Goal: Task Accomplishment & Management: Use online tool/utility

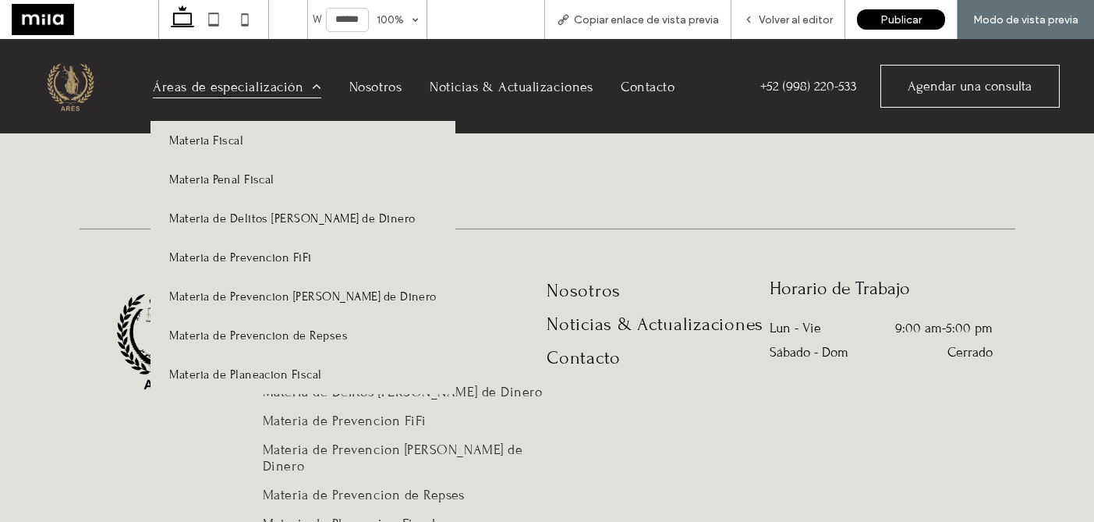
scroll to position [1841, 0]
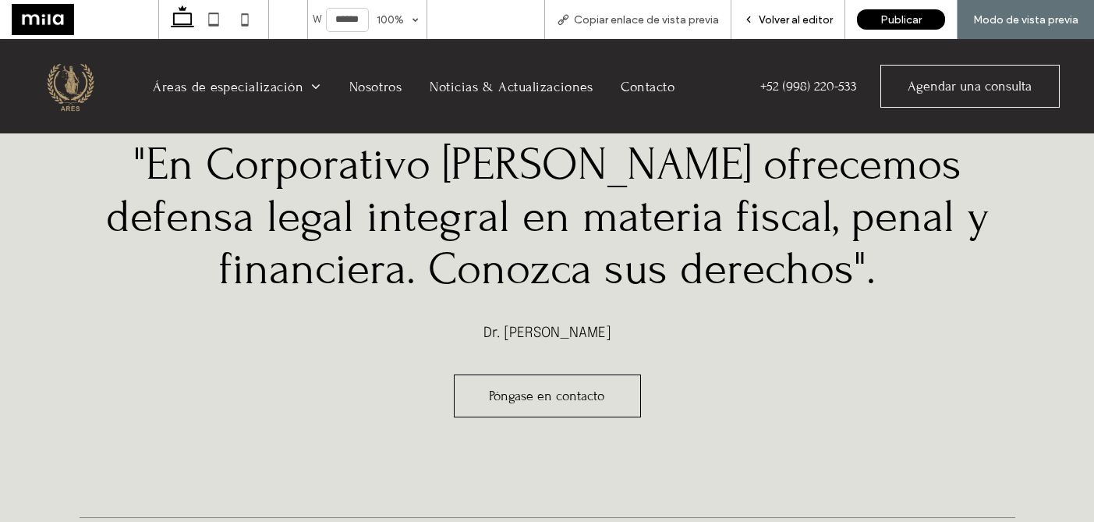
click at [780, 21] on span "Volver al editor" at bounding box center [796, 19] width 74 height 13
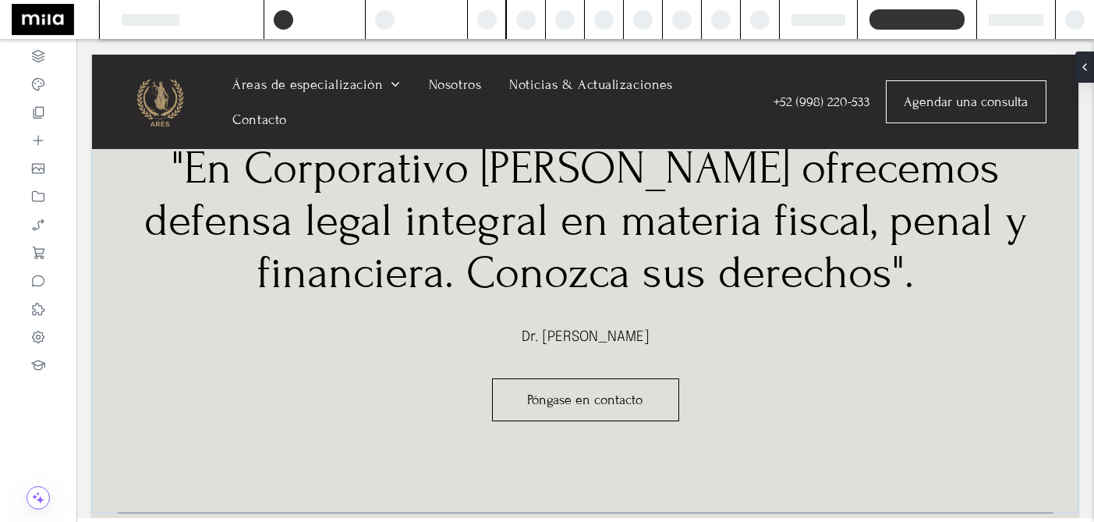
scroll to position [1816, 0]
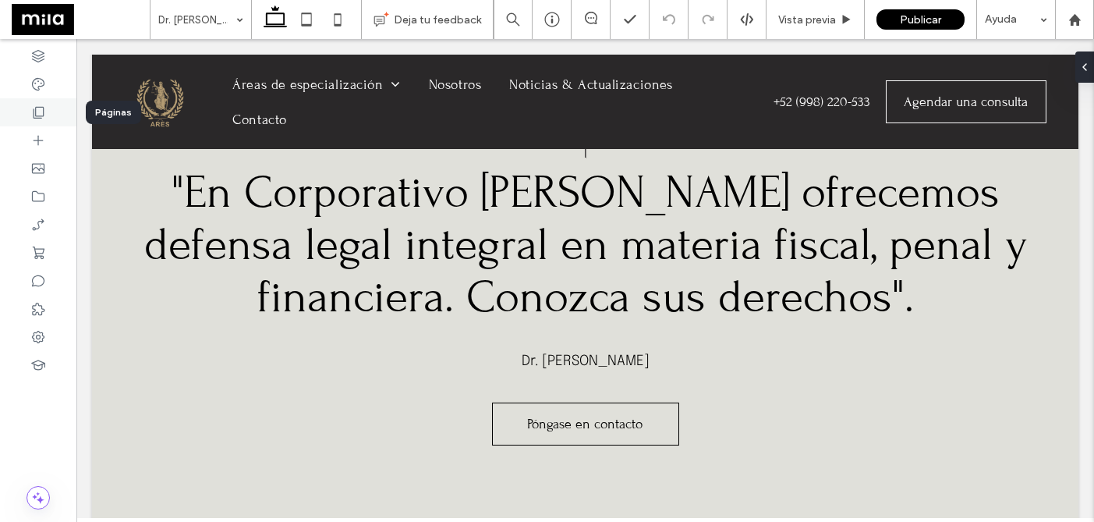
click at [43, 106] on icon at bounding box center [38, 112] width 16 height 16
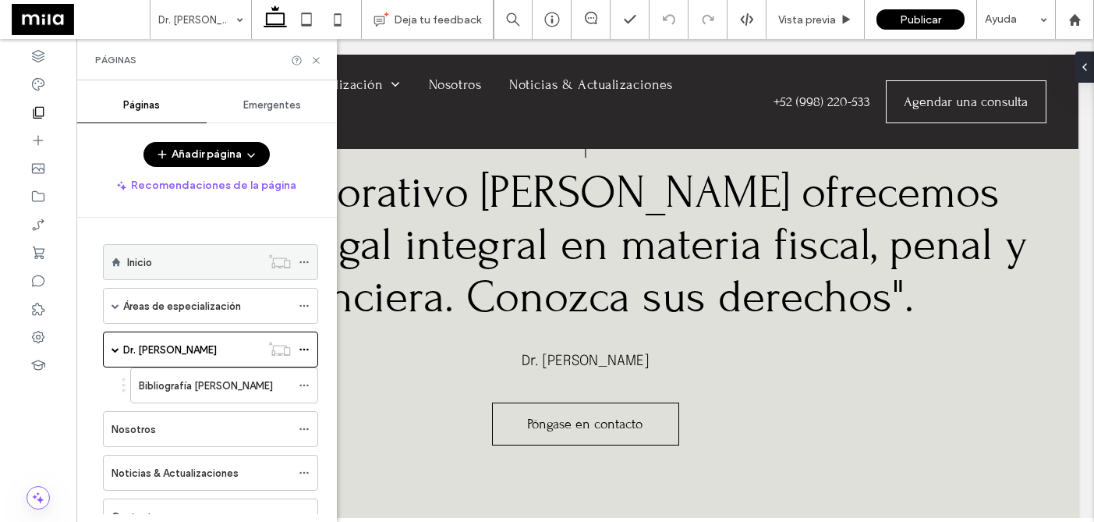
click at [208, 270] on div "Inicio" at bounding box center [193, 262] width 133 height 16
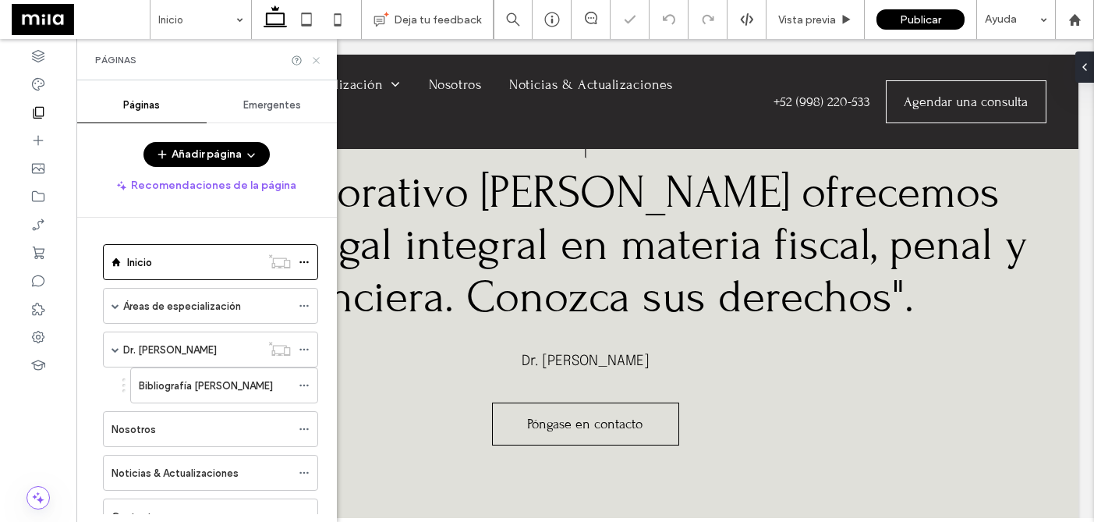
click at [314, 60] on icon at bounding box center [316, 61] width 12 height 12
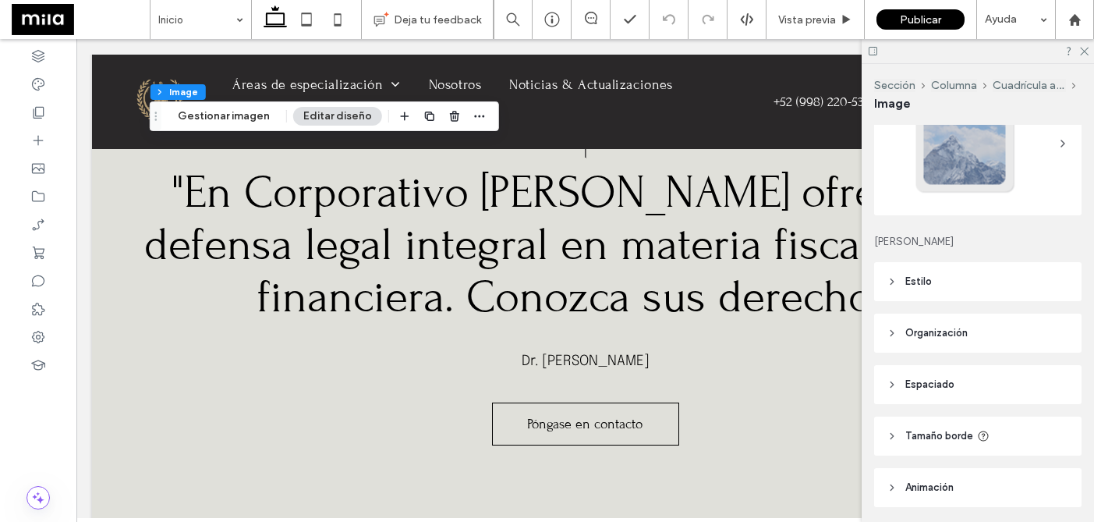
scroll to position [191, 0]
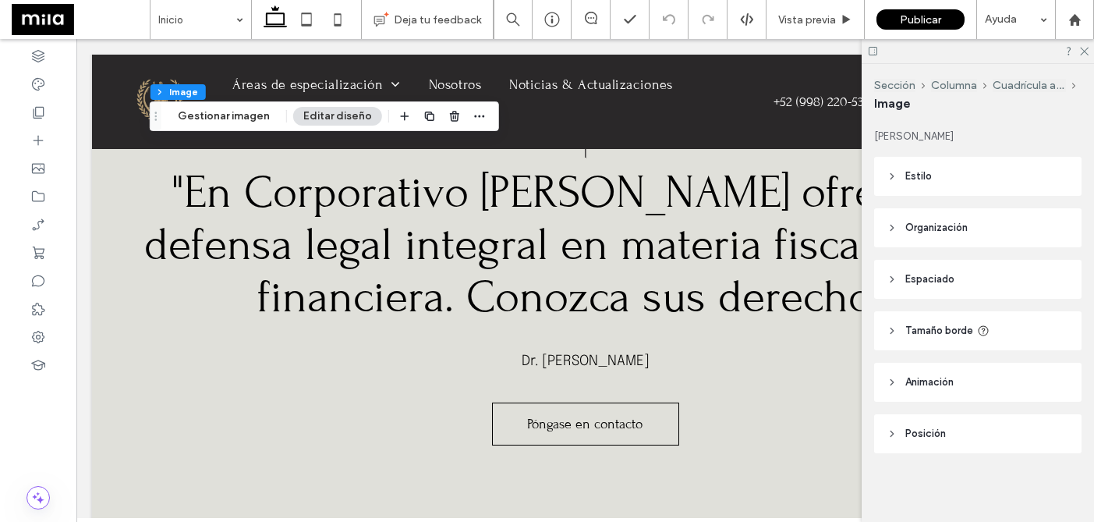
click at [893, 383] on icon at bounding box center [891, 382] width 11 height 11
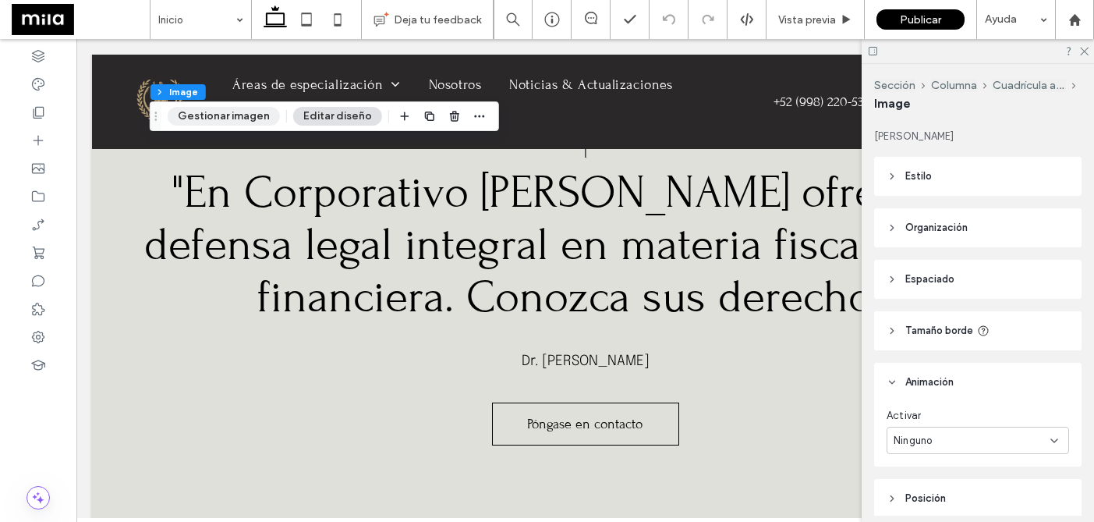
click at [262, 118] on button "Gestionar imagen" at bounding box center [224, 116] width 112 height 19
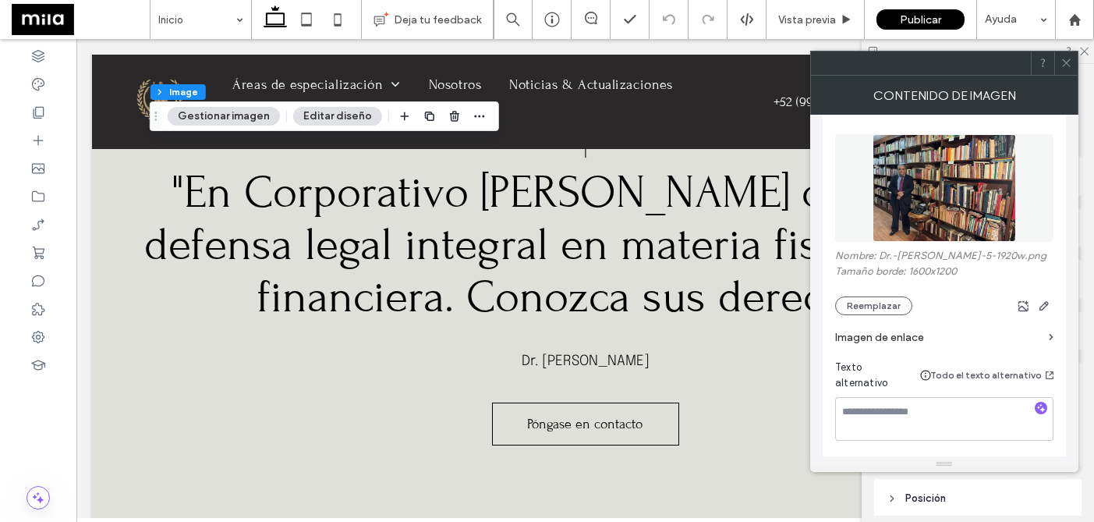
scroll to position [217, 0]
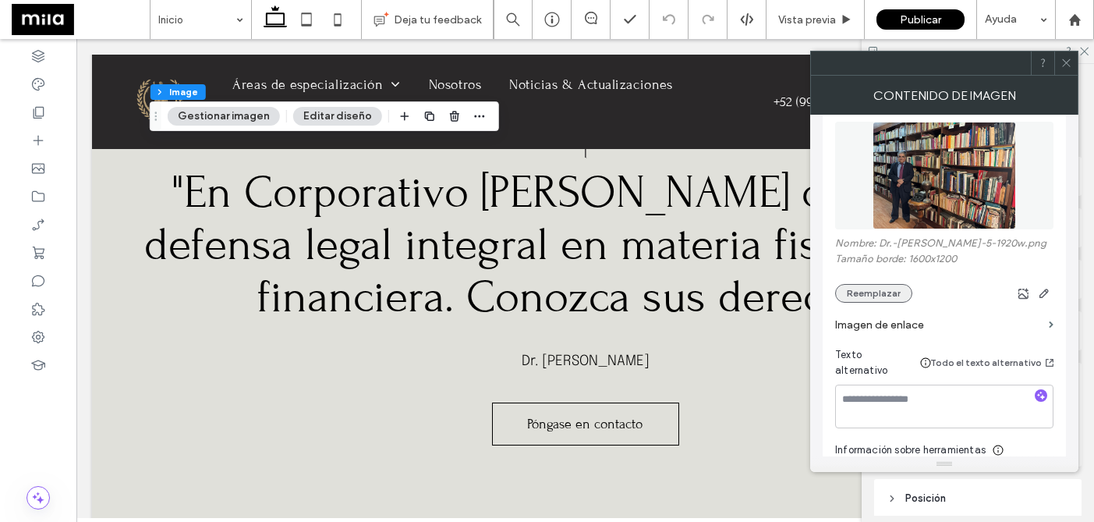
click at [871, 284] on button "Reemplazar" at bounding box center [873, 293] width 77 height 19
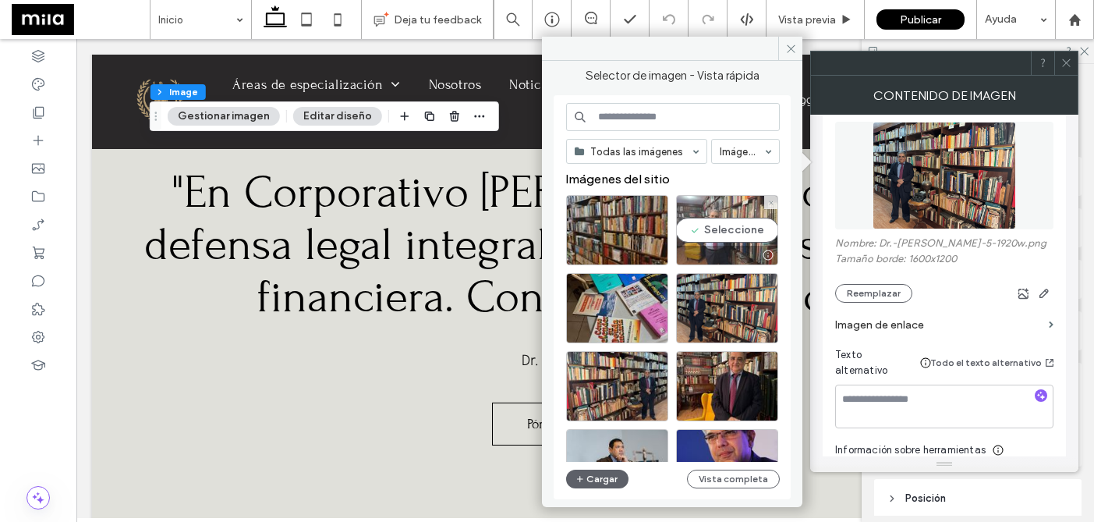
click at [720, 232] on div "Seleccione" at bounding box center [727, 230] width 102 height 70
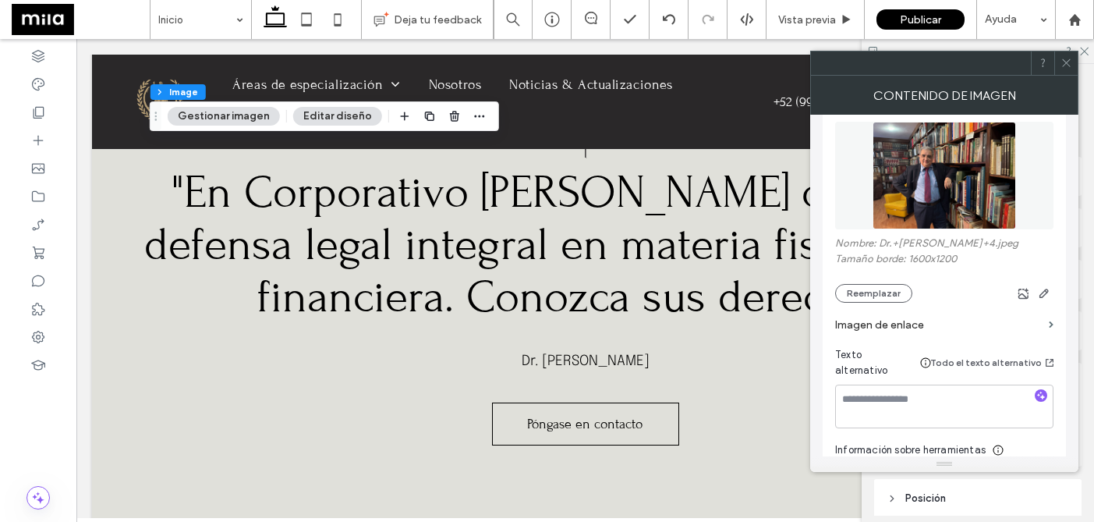
click at [1067, 65] on icon at bounding box center [1066, 63] width 12 height 12
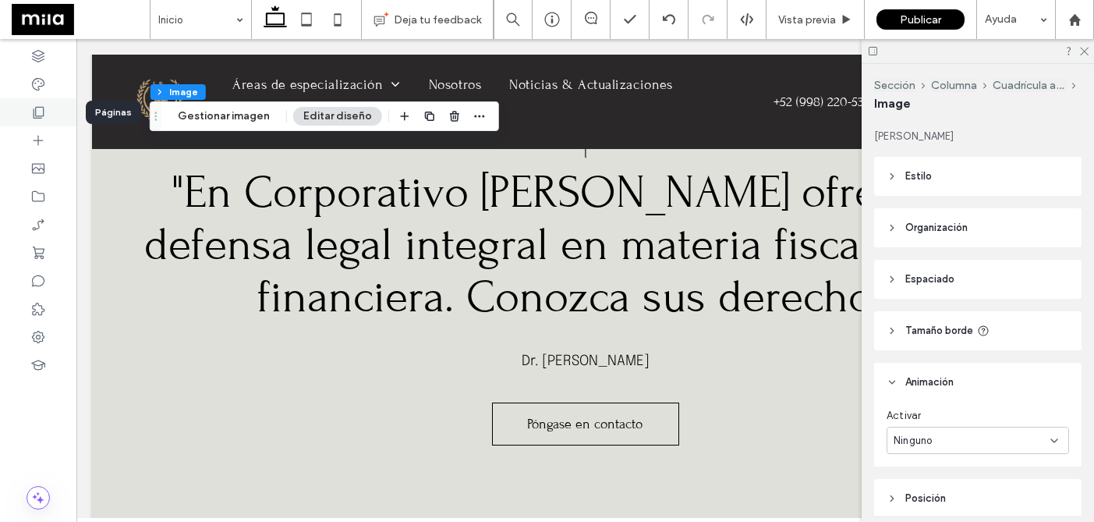
click at [41, 121] on div at bounding box center [38, 112] width 76 height 28
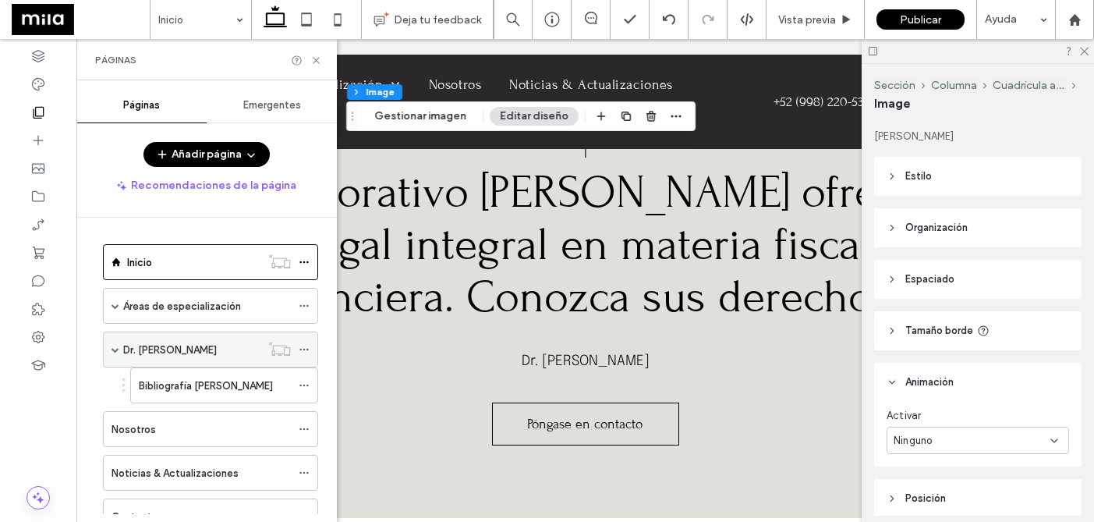
click at [185, 354] on label "Dr. [PERSON_NAME]" at bounding box center [170, 349] width 94 height 27
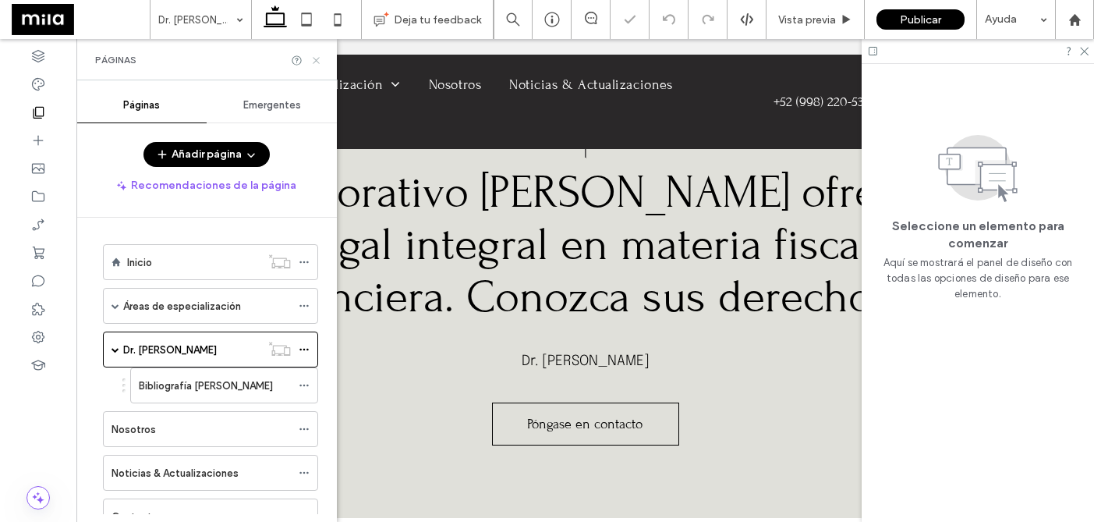
click at [316, 63] on icon at bounding box center [316, 61] width 12 height 12
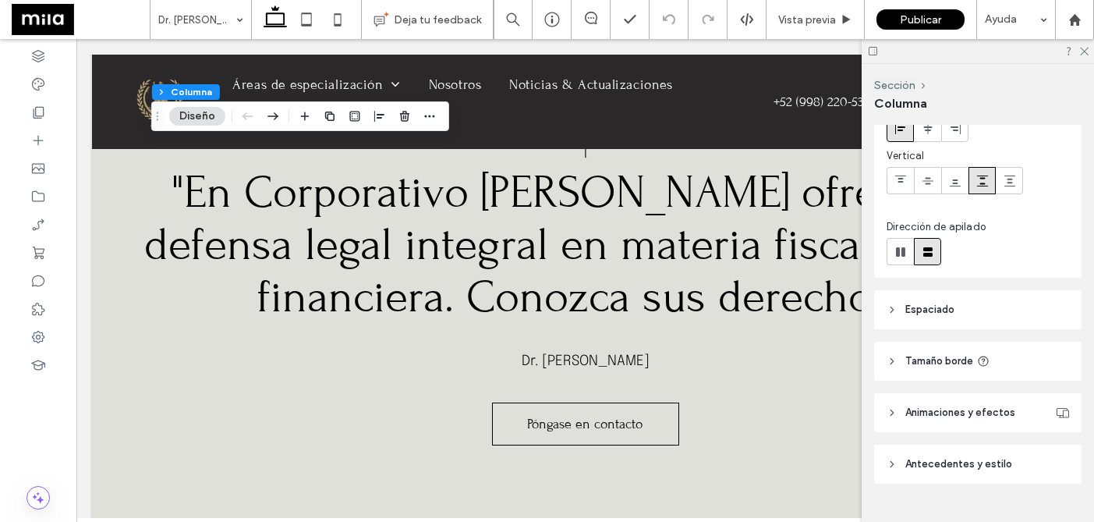
scroll to position [126, 0]
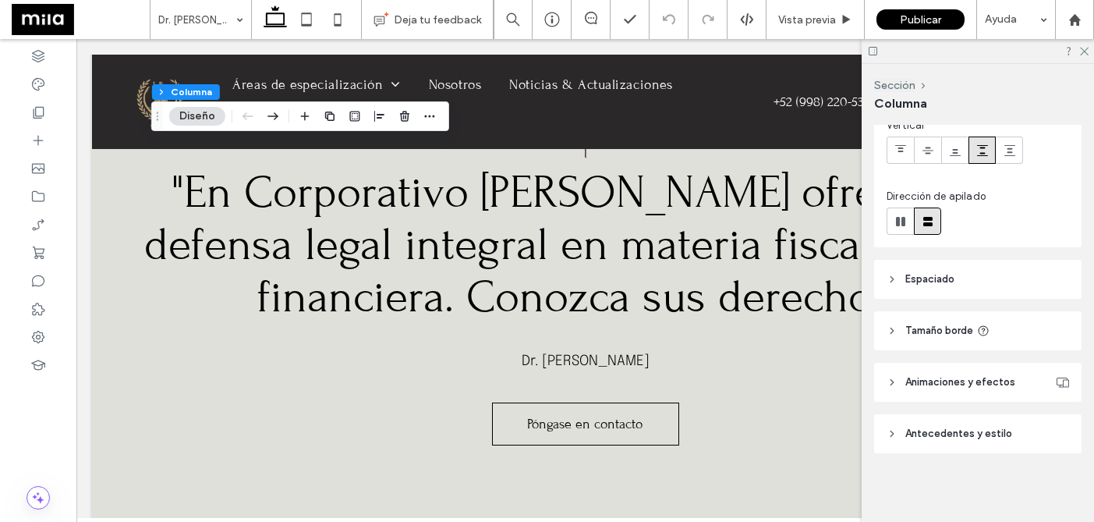
click at [896, 384] on icon at bounding box center [891, 382] width 11 height 11
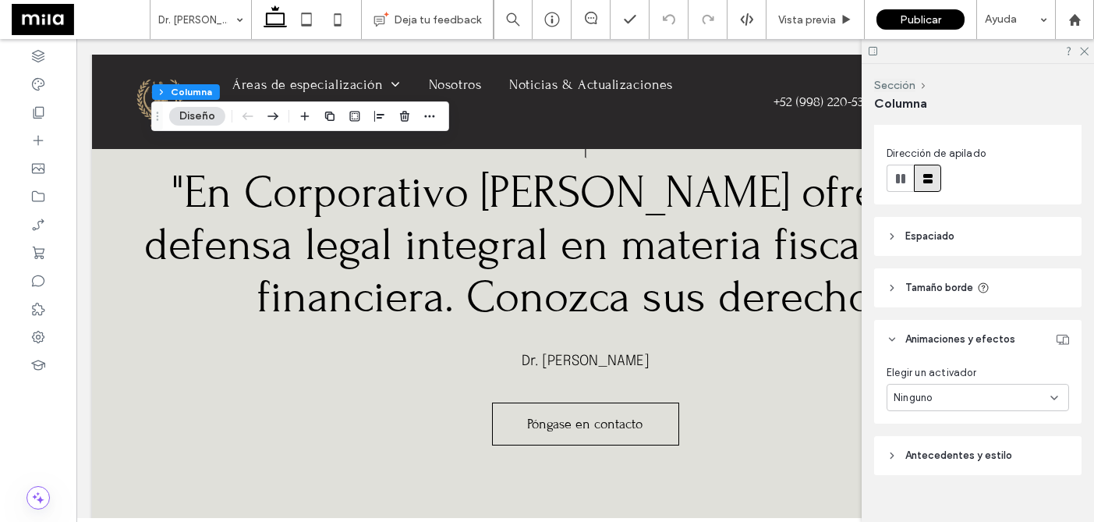
scroll to position [191, 0]
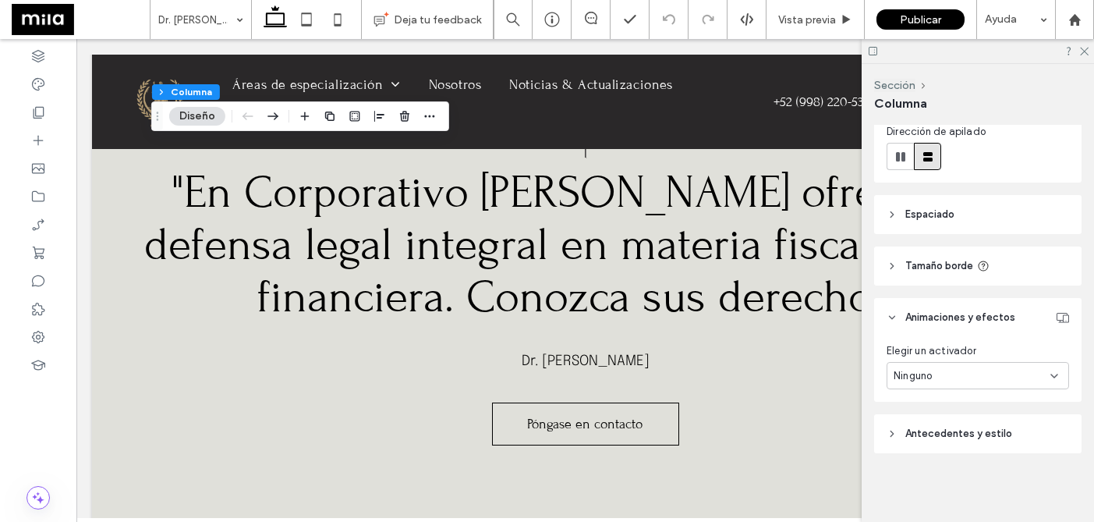
click at [895, 434] on icon at bounding box center [891, 433] width 11 height 11
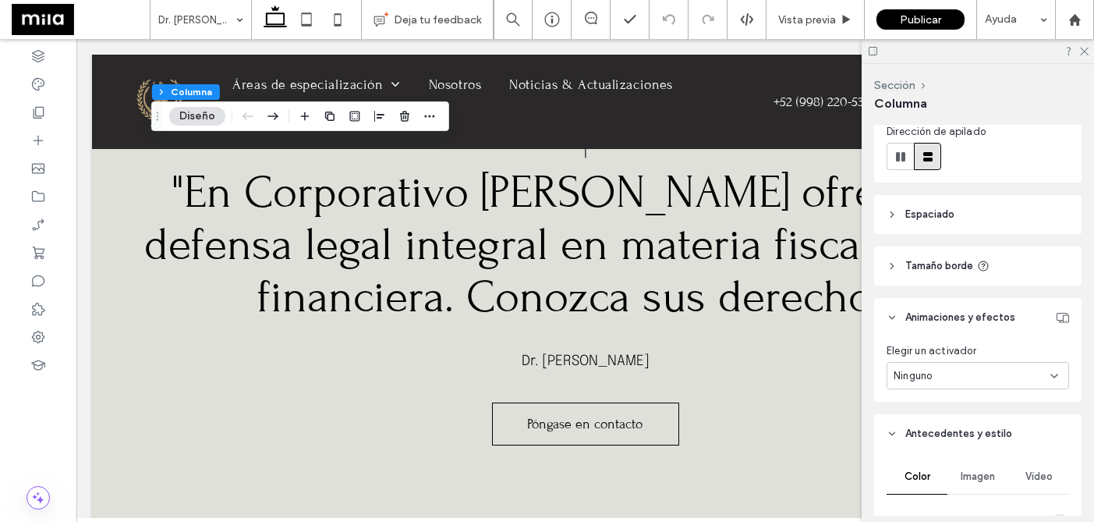
click at [970, 463] on div "Imagen" at bounding box center [977, 476] width 61 height 34
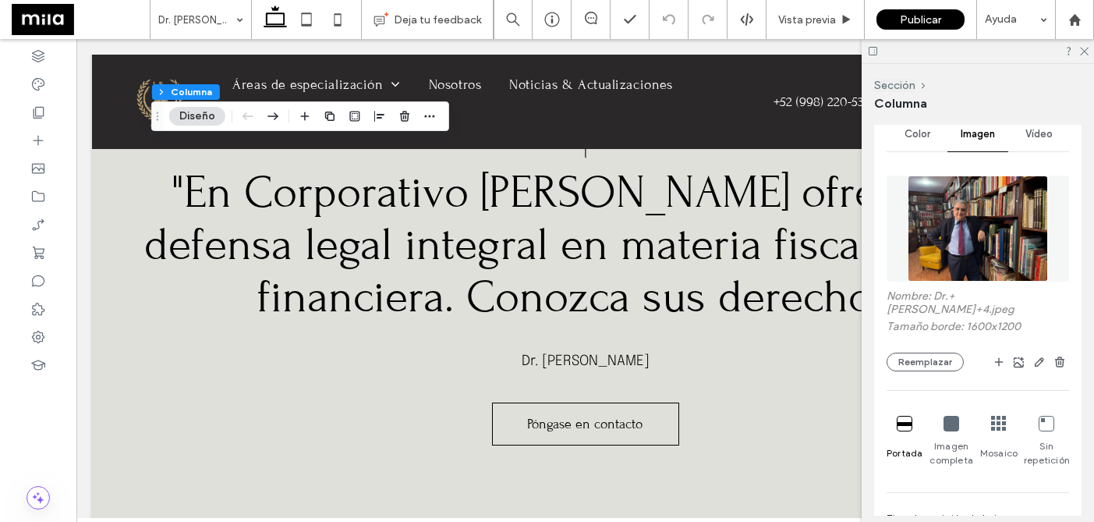
scroll to position [557, 0]
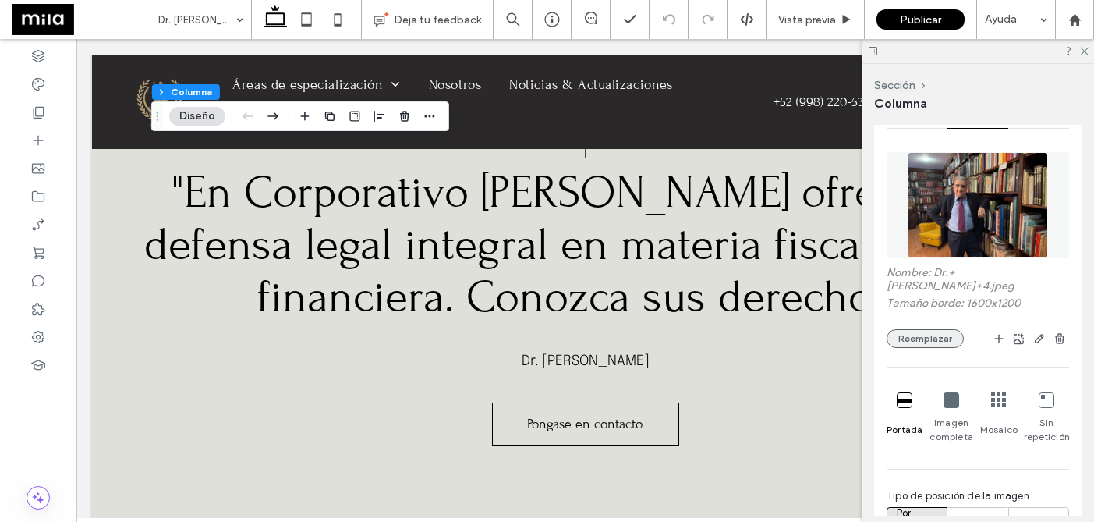
click at [939, 329] on button "Reemplazar" at bounding box center [924, 338] width 77 height 19
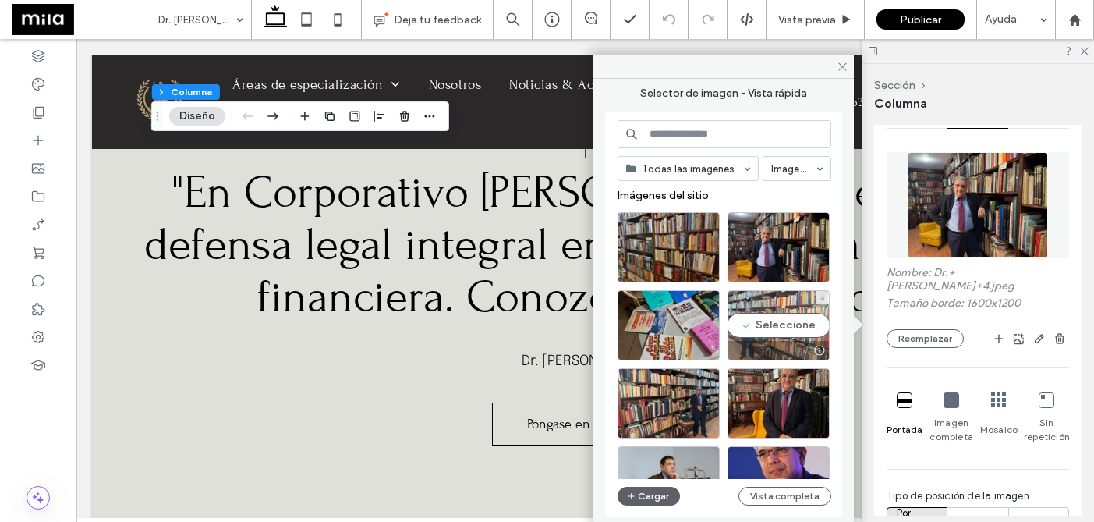
click at [765, 324] on div "Seleccione" at bounding box center [778, 325] width 102 height 70
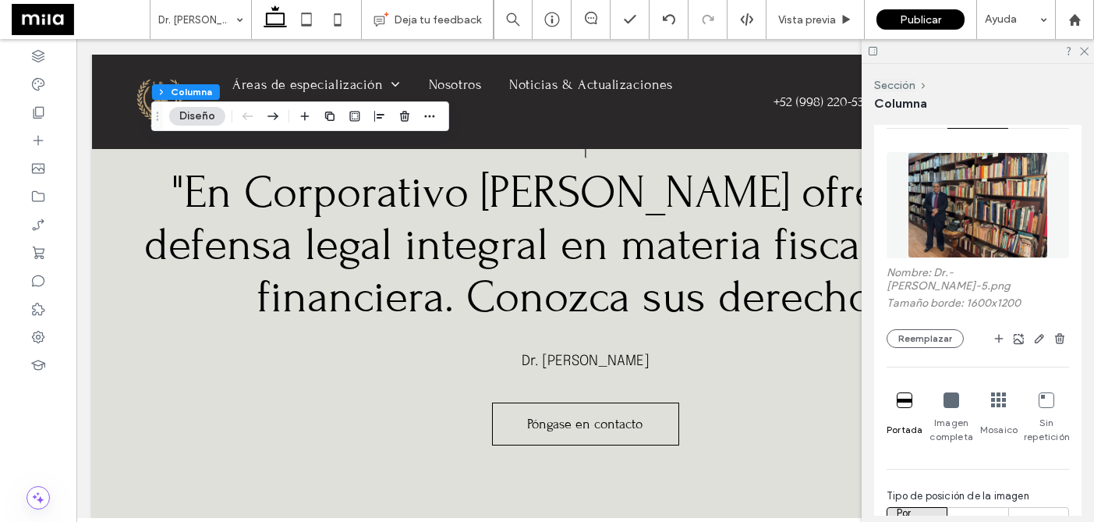
click at [1083, 55] on div at bounding box center [977, 51] width 232 height 24
click at [1083, 52] on use at bounding box center [1084, 52] width 9 height 9
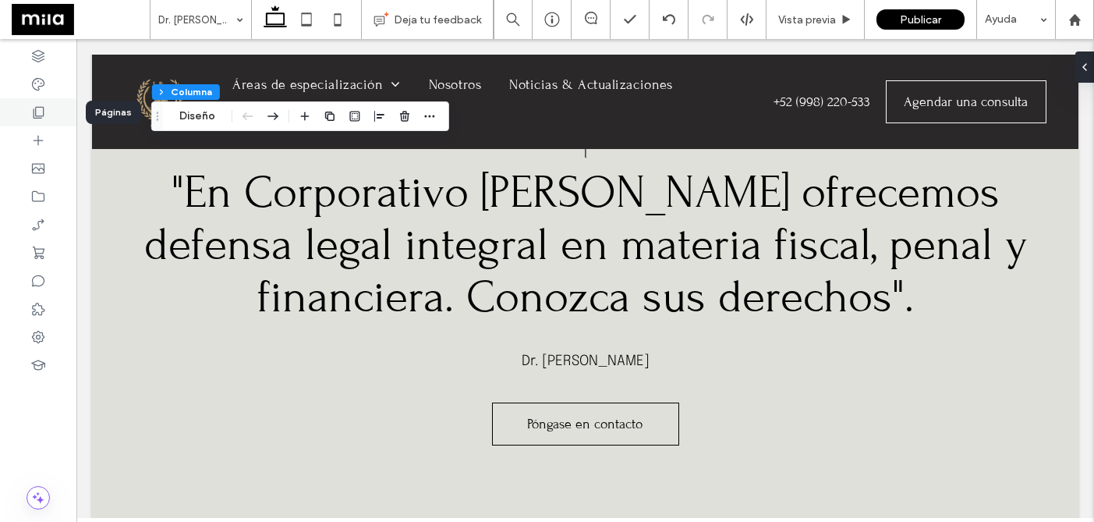
click at [37, 115] on icon at bounding box center [38, 112] width 16 height 16
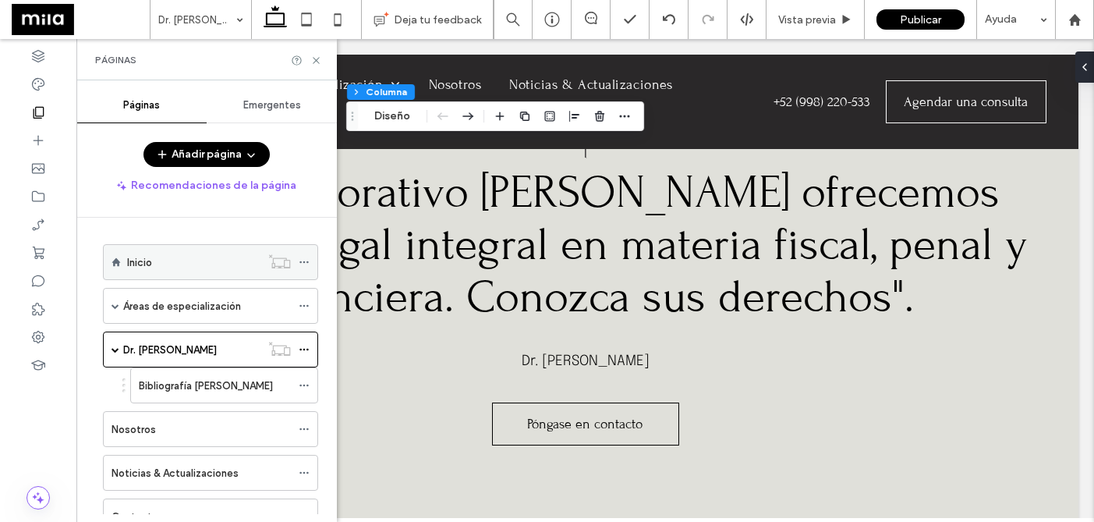
click at [214, 274] on div "Inicio" at bounding box center [193, 262] width 133 height 34
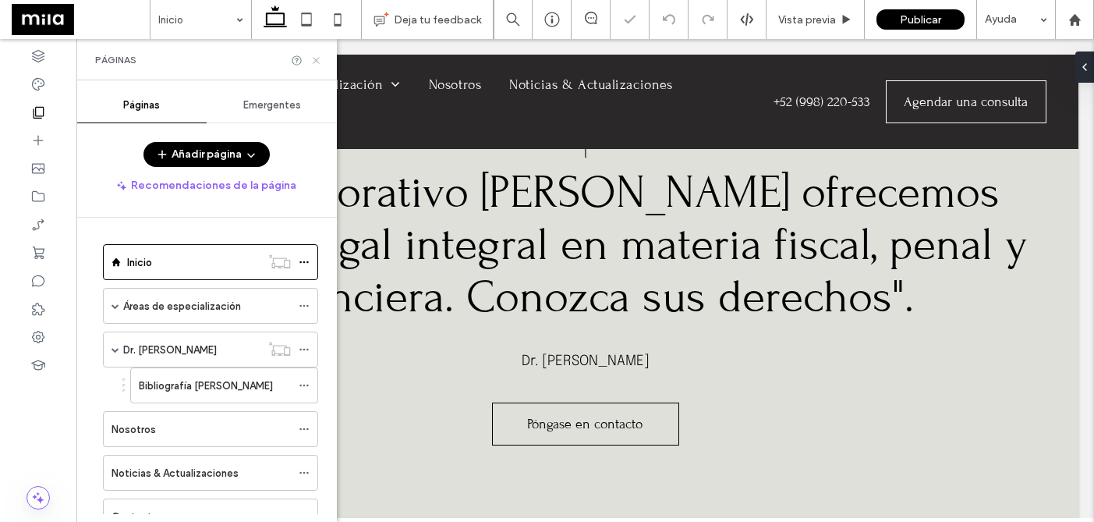
click at [312, 58] on icon at bounding box center [316, 61] width 12 height 12
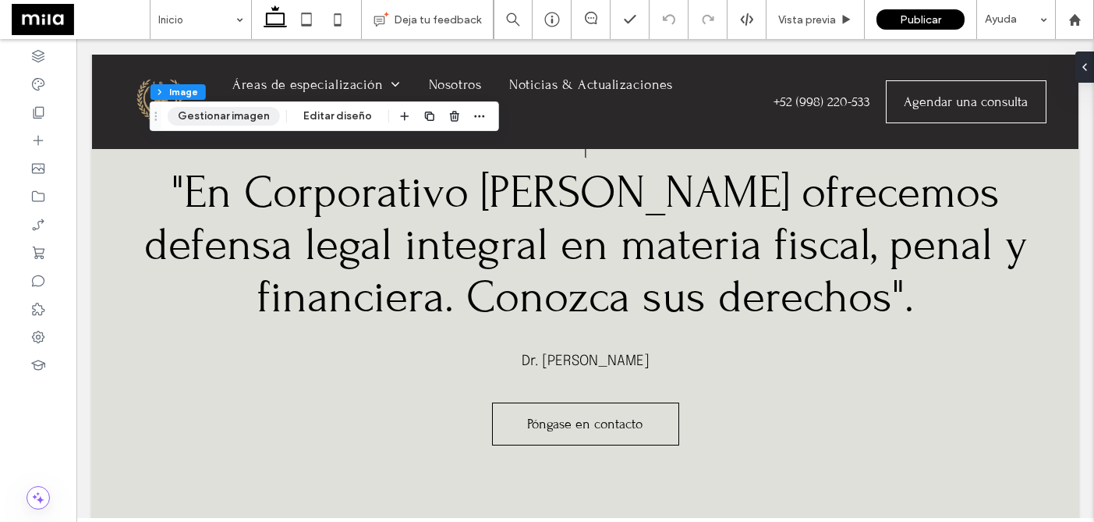
click at [254, 114] on button "Gestionar imagen" at bounding box center [224, 116] width 112 height 19
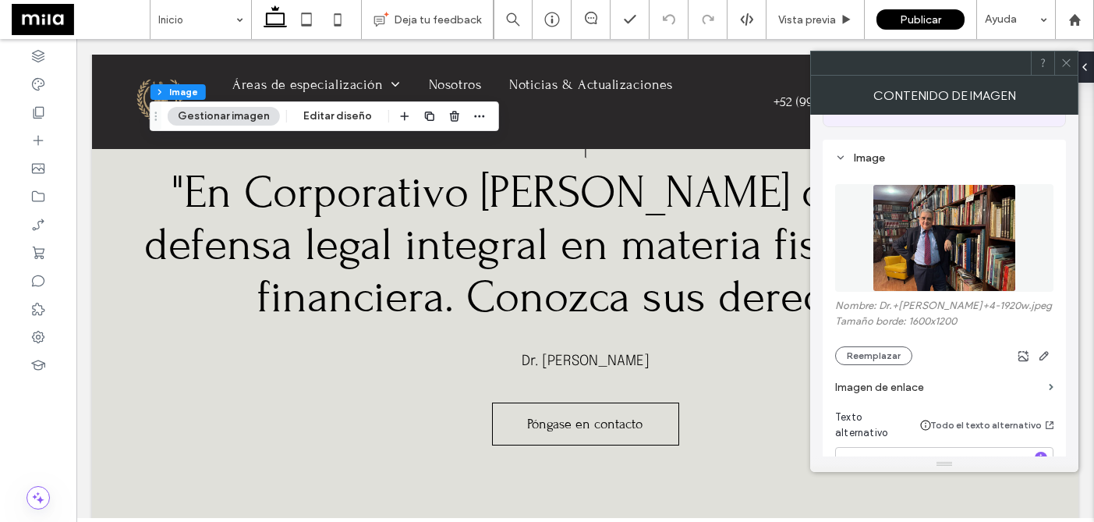
scroll to position [167, 0]
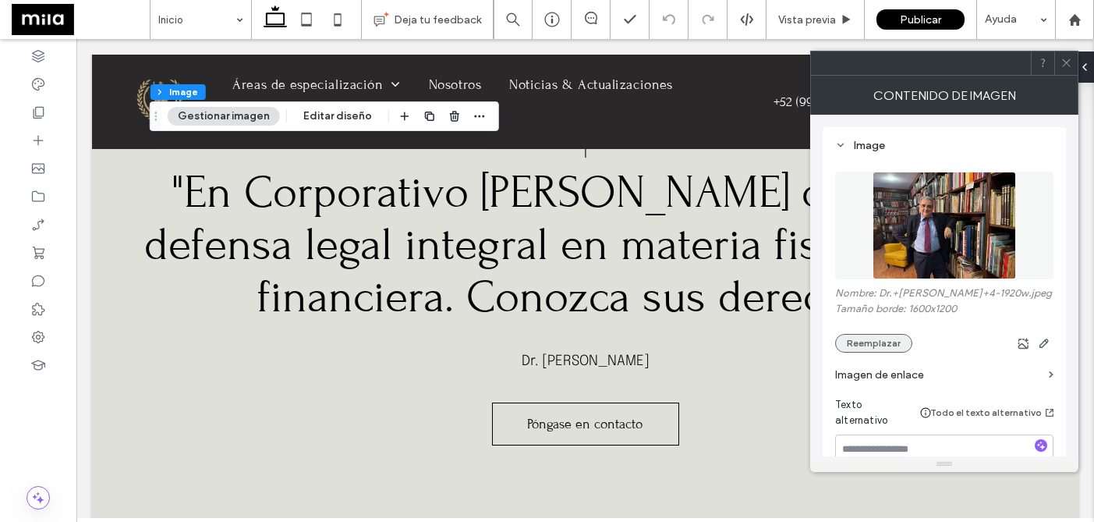
click at [887, 334] on button "Reemplazar" at bounding box center [873, 343] width 77 height 19
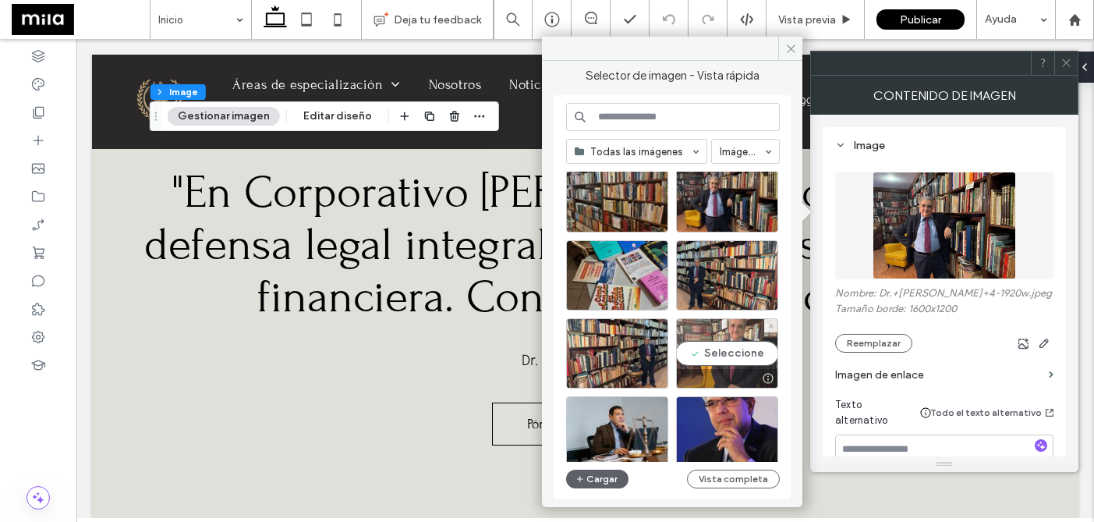
scroll to position [37, 0]
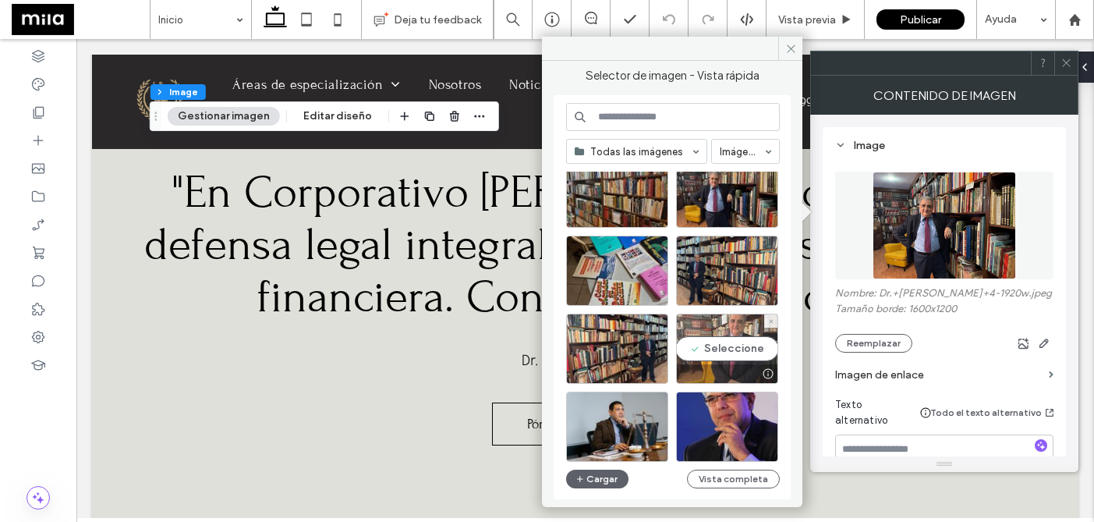
click at [740, 346] on div "Seleccione" at bounding box center [727, 348] width 102 height 70
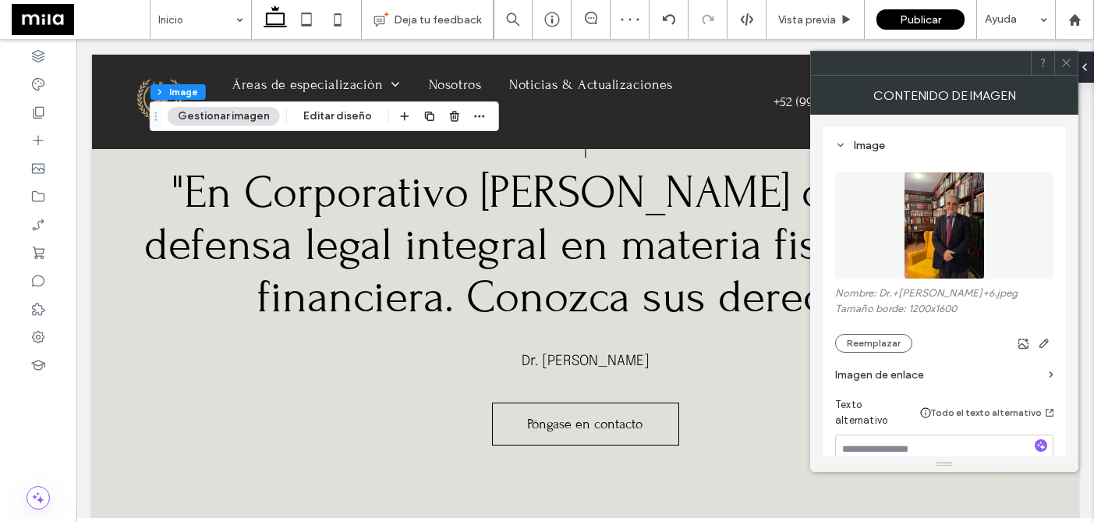
click at [1068, 69] on span at bounding box center [1066, 62] width 12 height 23
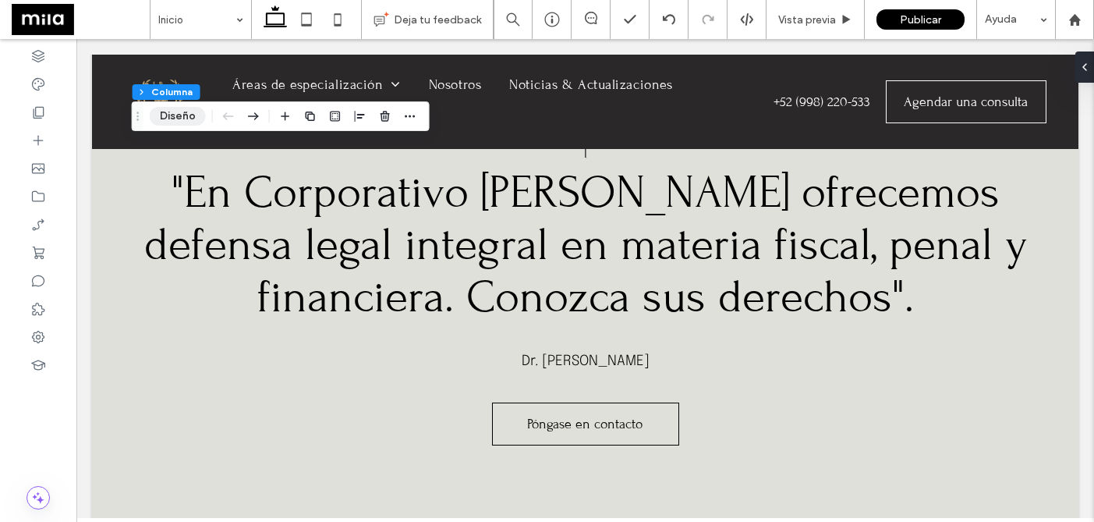
click at [178, 117] on button "Diseño" at bounding box center [178, 116] width 56 height 19
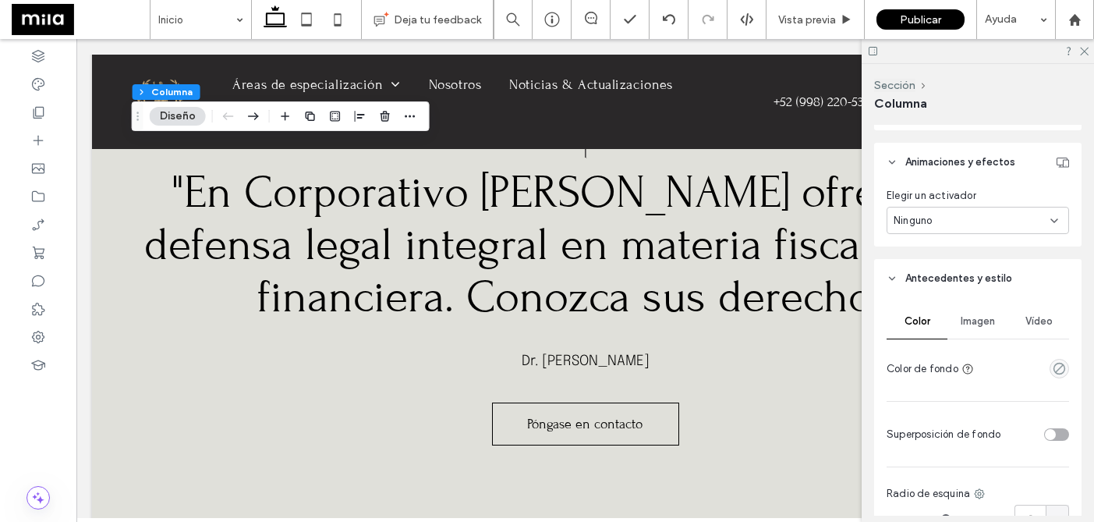
scroll to position [307, 0]
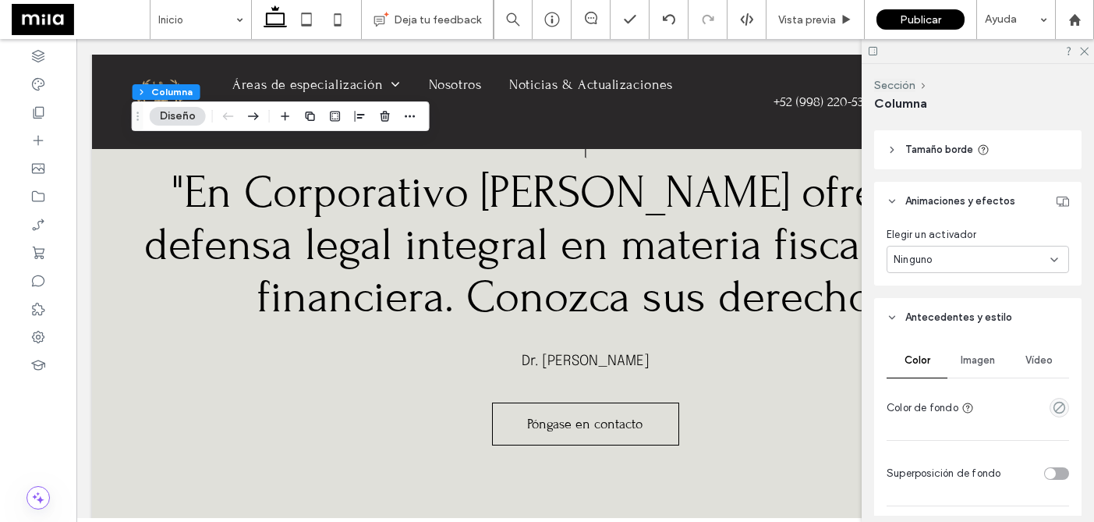
click at [985, 352] on div "Imagen" at bounding box center [977, 360] width 61 height 34
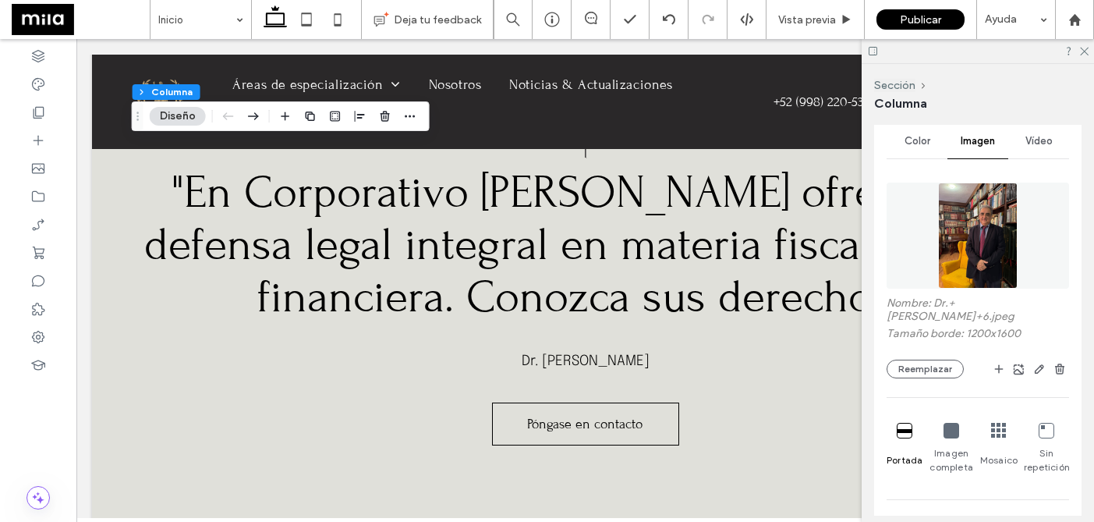
scroll to position [531, 0]
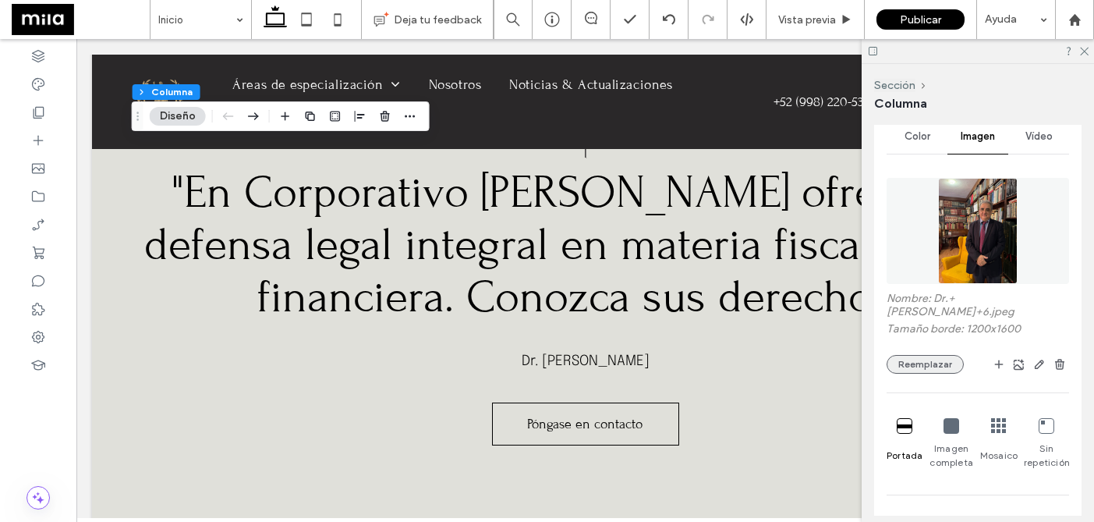
click at [942, 355] on button "Reemplazar" at bounding box center [924, 364] width 77 height 19
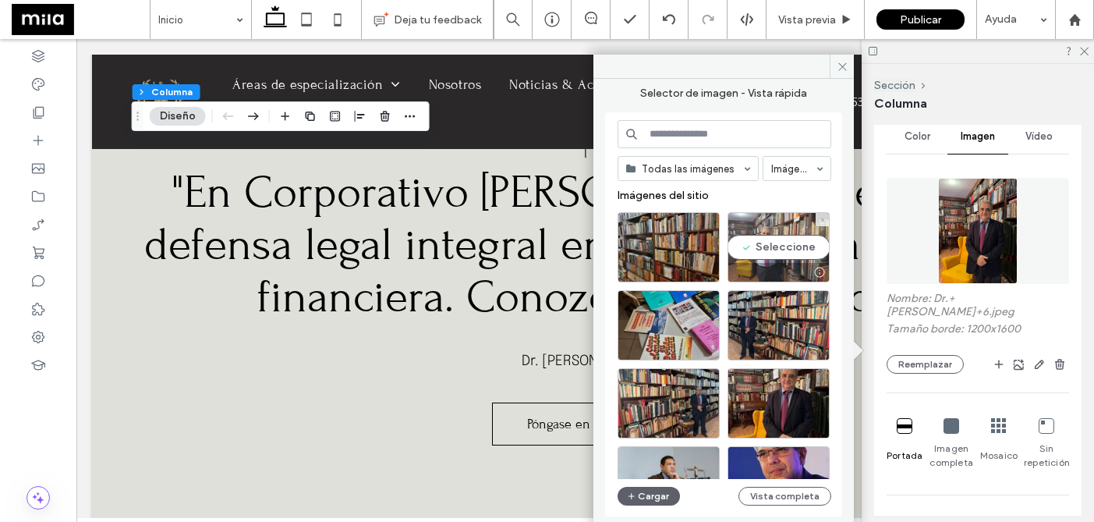
click at [762, 253] on div "Seleccione" at bounding box center [778, 247] width 102 height 70
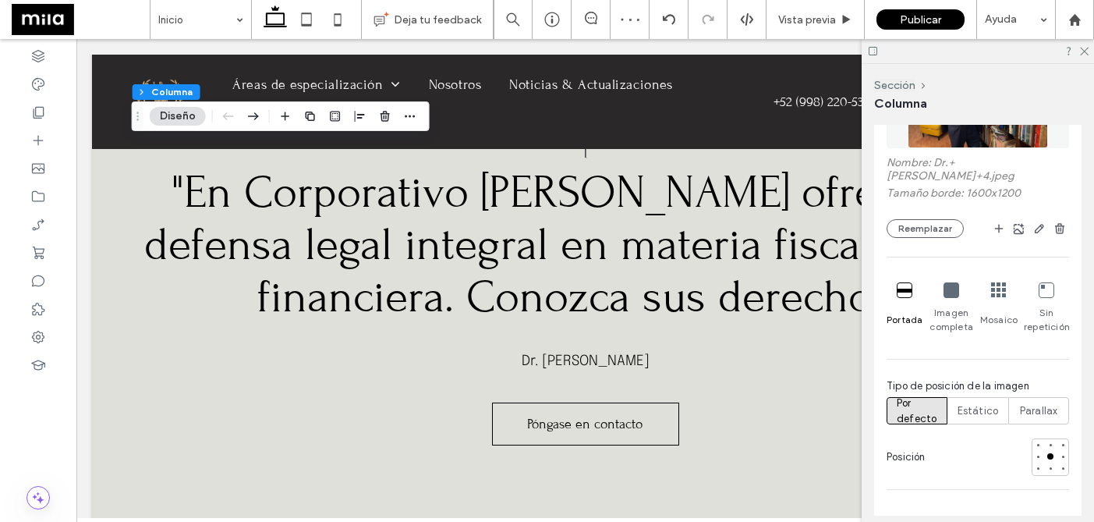
scroll to position [670, 0]
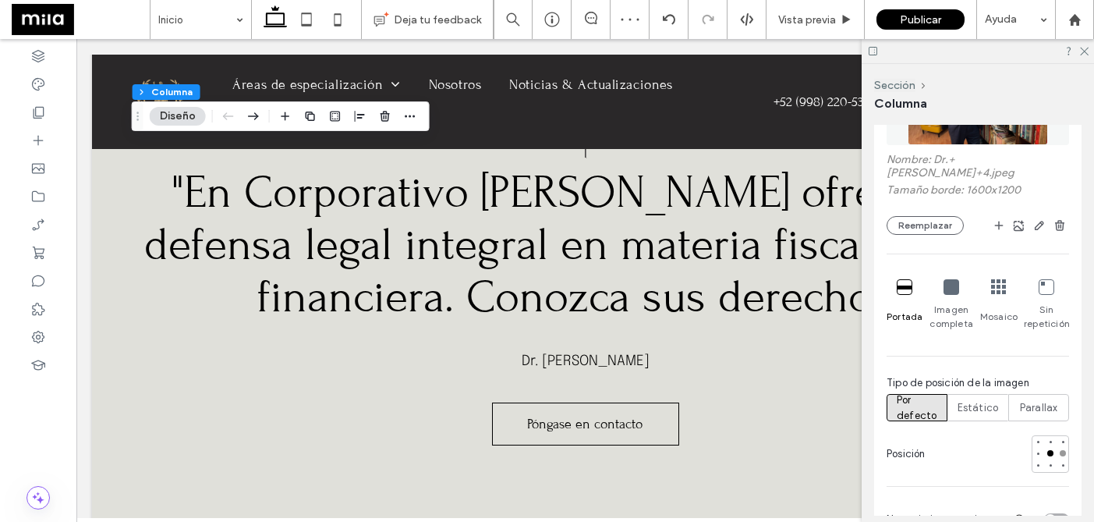
click at [1063, 450] on div at bounding box center [1062, 453] width 6 height 6
click at [1040, 450] on div at bounding box center [1038, 453] width 6 height 6
click at [1050, 450] on div at bounding box center [1050, 453] width 6 height 6
click at [929, 216] on button "Reemplazar" at bounding box center [924, 225] width 77 height 19
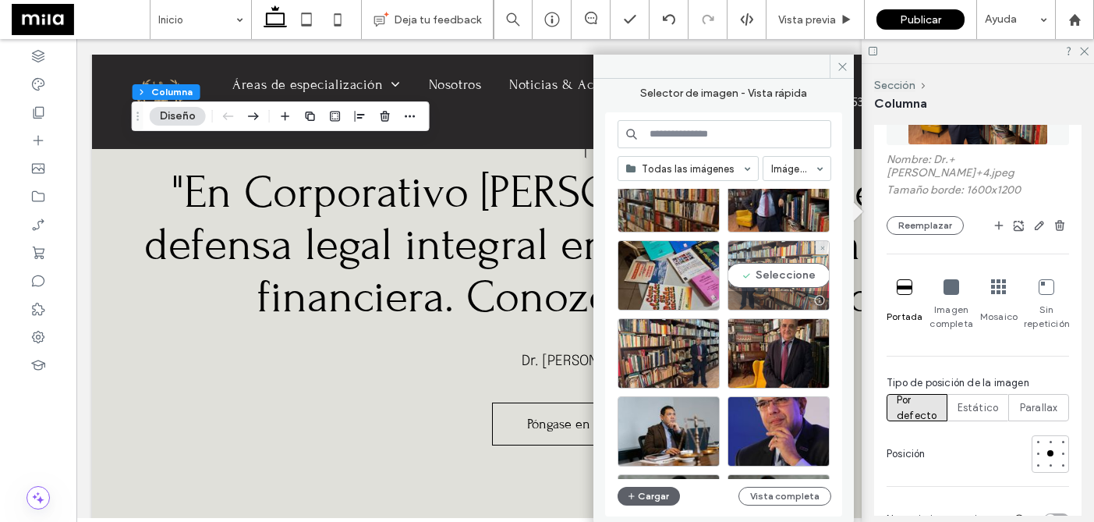
scroll to position [55, 0]
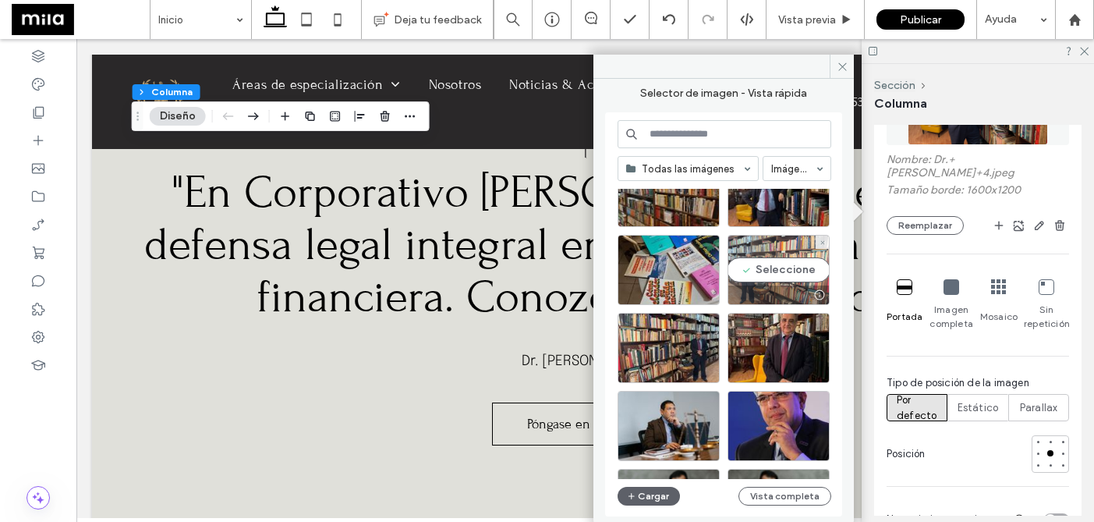
click at [761, 281] on div "Seleccione" at bounding box center [778, 270] width 102 height 70
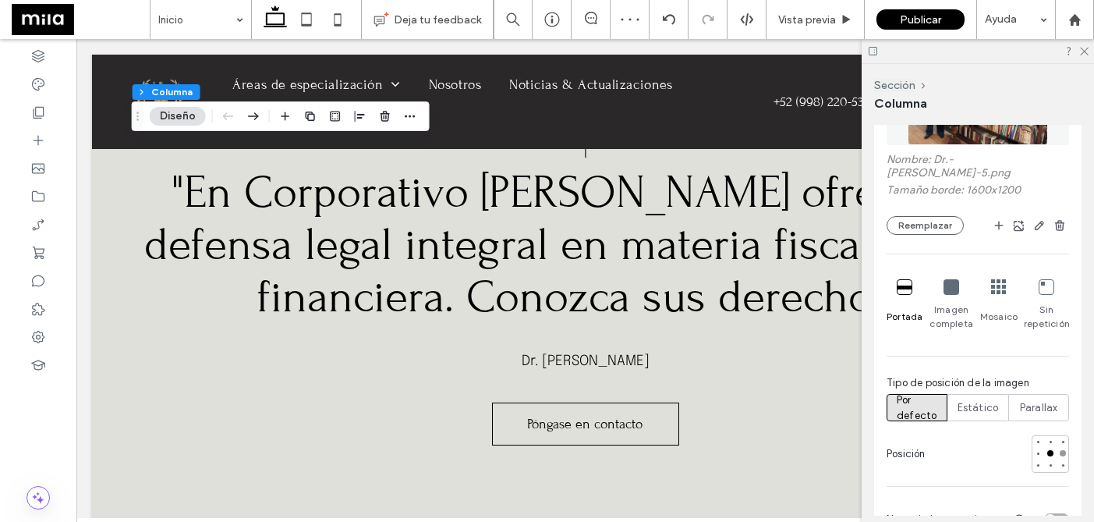
click at [1066, 447] on div at bounding box center [1062, 452] width 11 height 11
click at [1037, 450] on div at bounding box center [1038, 453] width 6 height 6
click at [932, 216] on button "Reemplazar" at bounding box center [924, 225] width 77 height 19
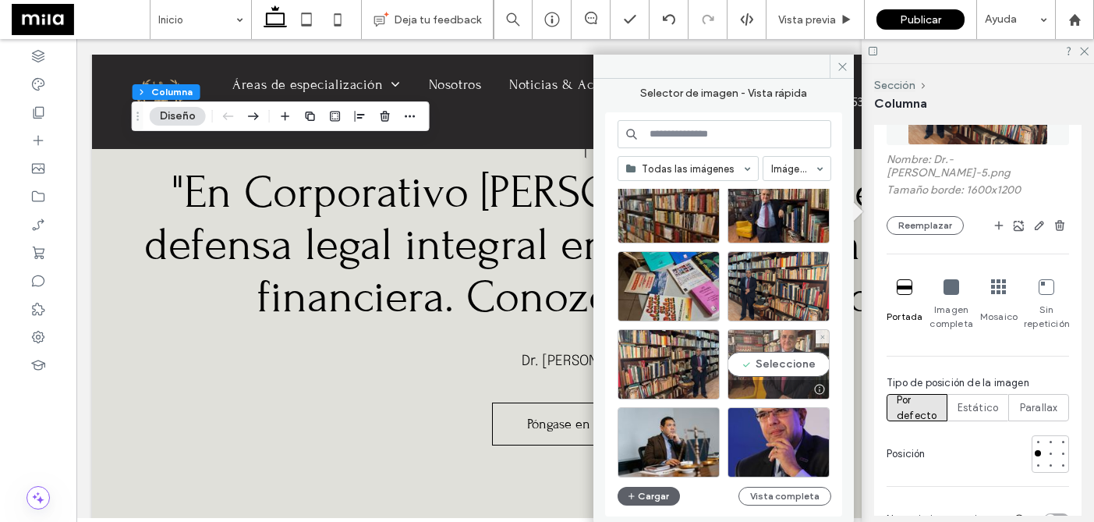
scroll to position [0, 0]
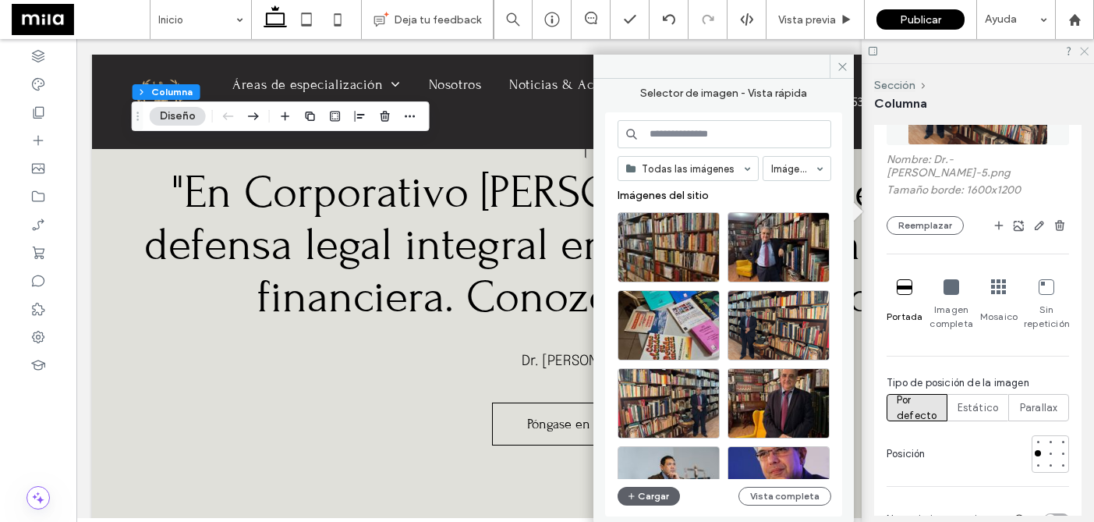
click at [1084, 45] on icon at bounding box center [1083, 50] width 10 height 10
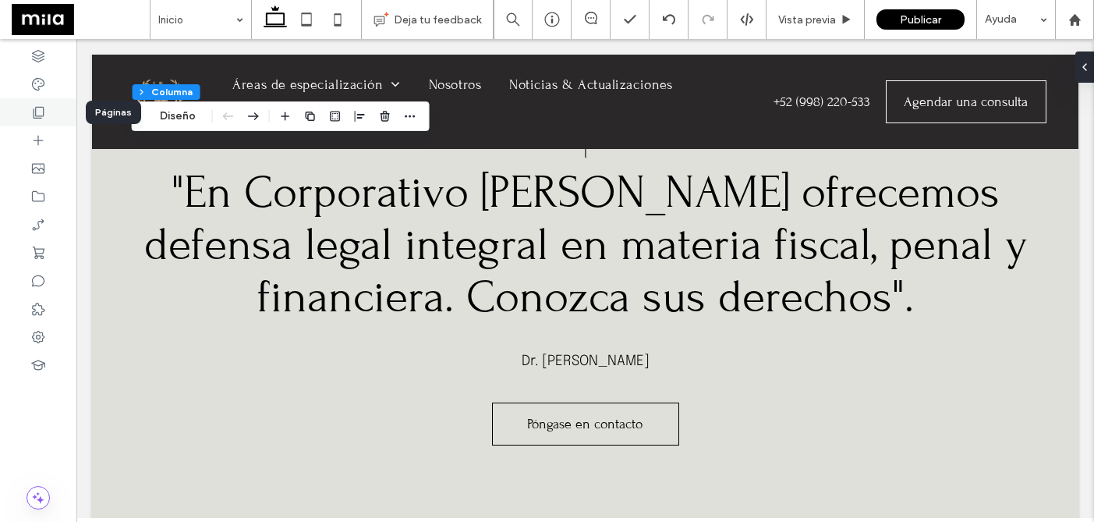
click at [29, 116] on div at bounding box center [38, 112] width 76 height 28
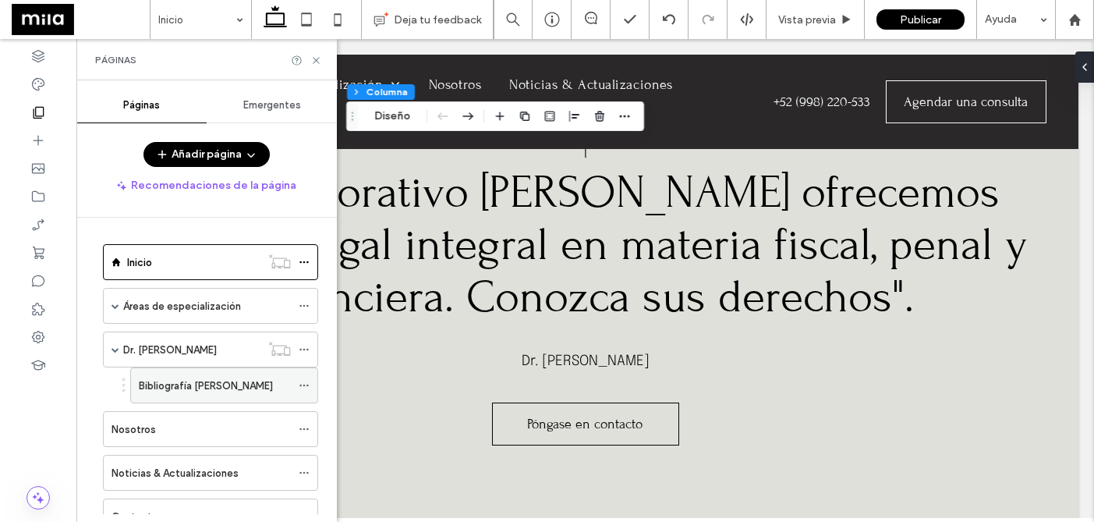
click at [201, 383] on label "Bibliografía [PERSON_NAME]" at bounding box center [206, 385] width 134 height 27
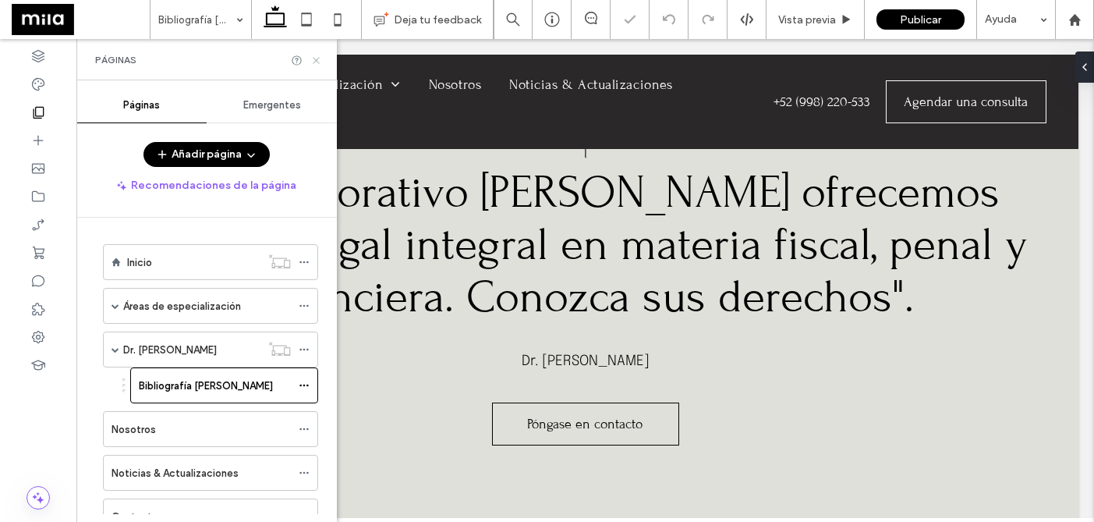
click at [310, 62] on icon at bounding box center [316, 61] width 12 height 12
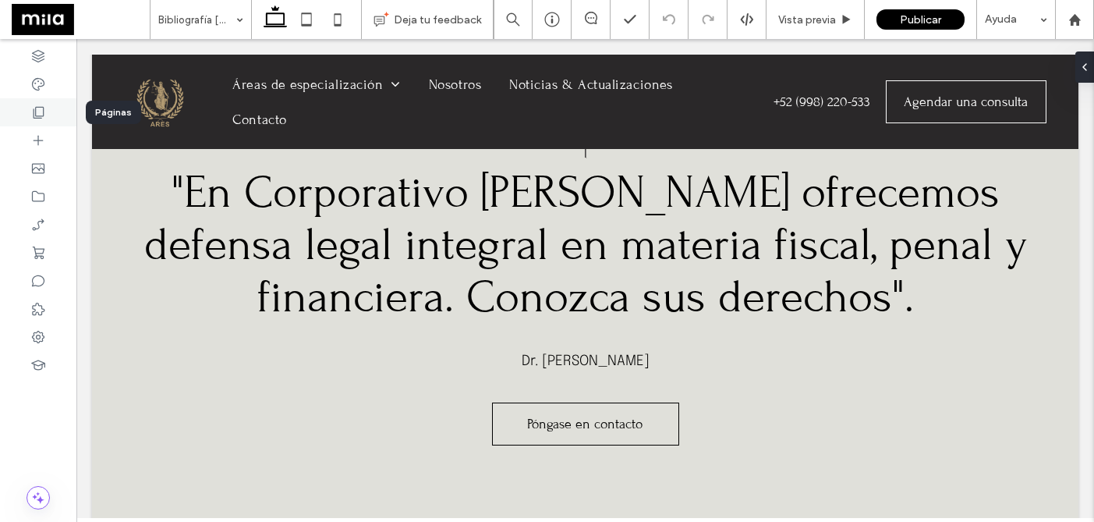
click at [32, 106] on icon at bounding box center [38, 112] width 16 height 16
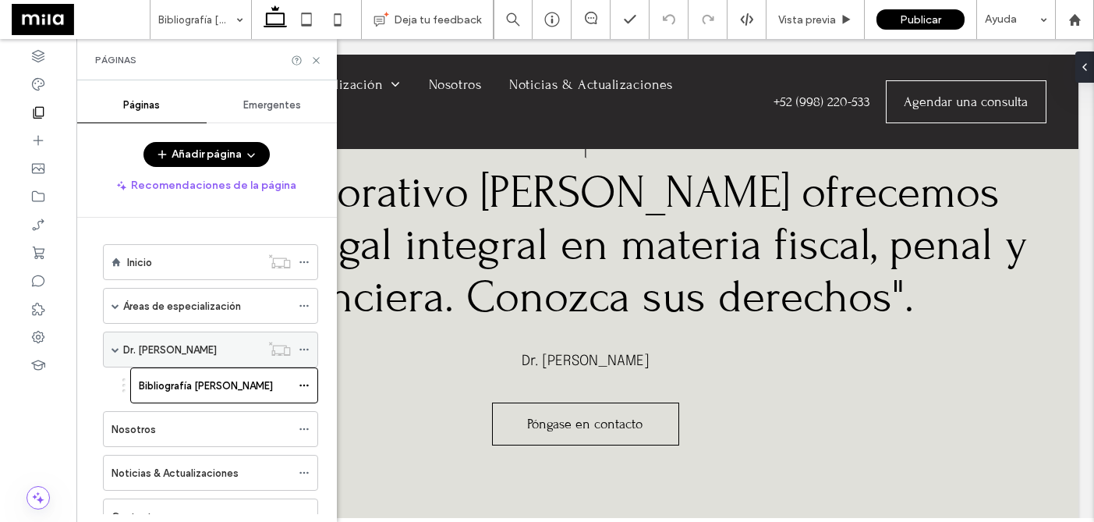
click at [202, 351] on label "Dr. [PERSON_NAME]" at bounding box center [170, 349] width 94 height 27
click at [320, 61] on icon at bounding box center [316, 61] width 12 height 12
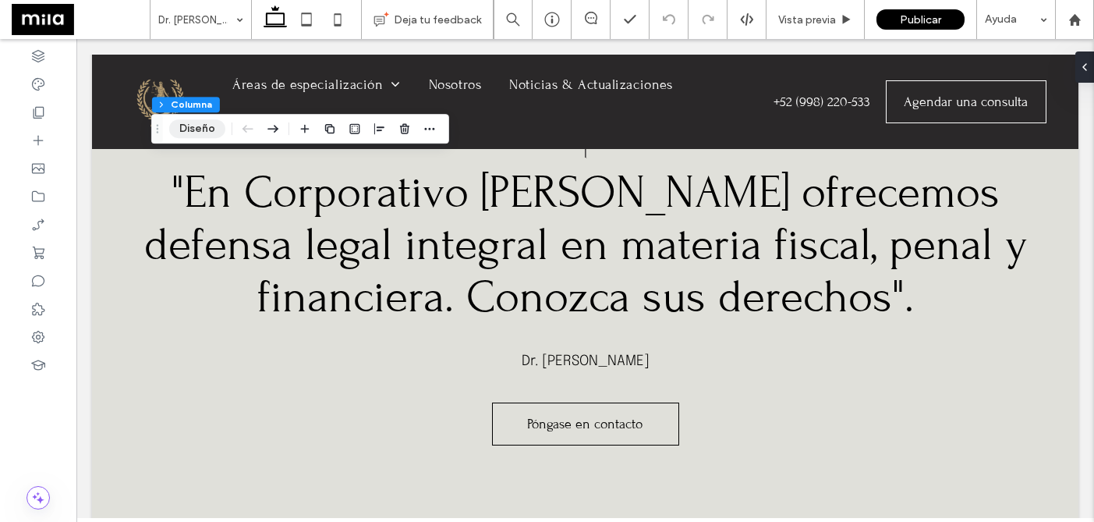
click at [196, 123] on button "Diseño" at bounding box center [197, 128] width 56 height 19
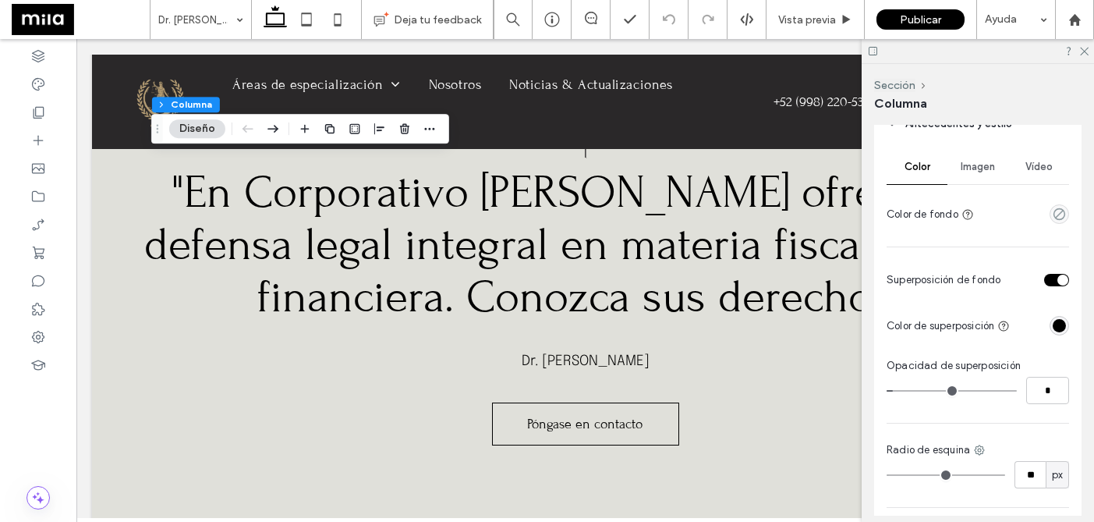
scroll to position [387, 0]
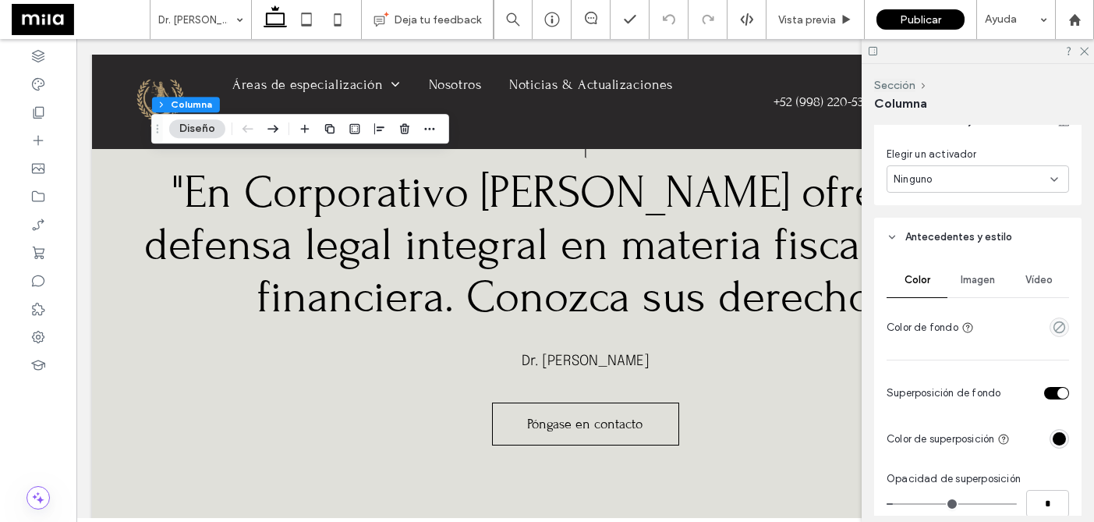
click at [979, 286] on div "Imagen" at bounding box center [977, 280] width 61 height 34
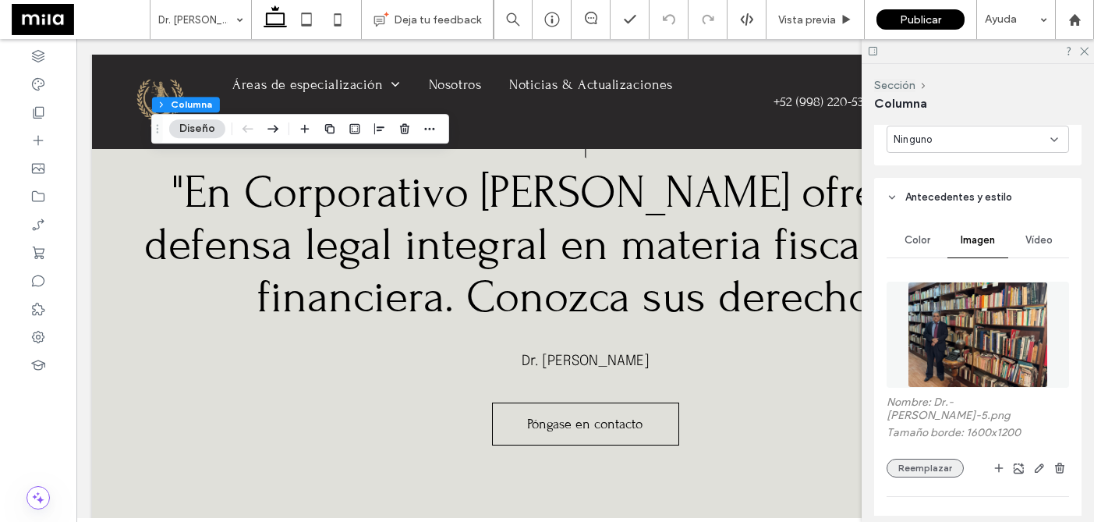
scroll to position [451, 0]
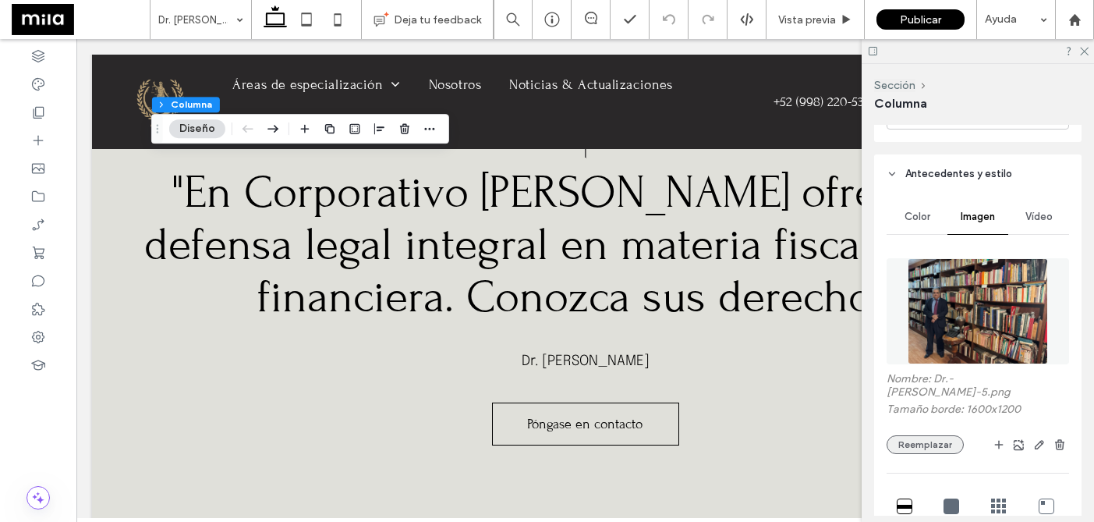
click at [935, 435] on button "Reemplazar" at bounding box center [924, 444] width 77 height 19
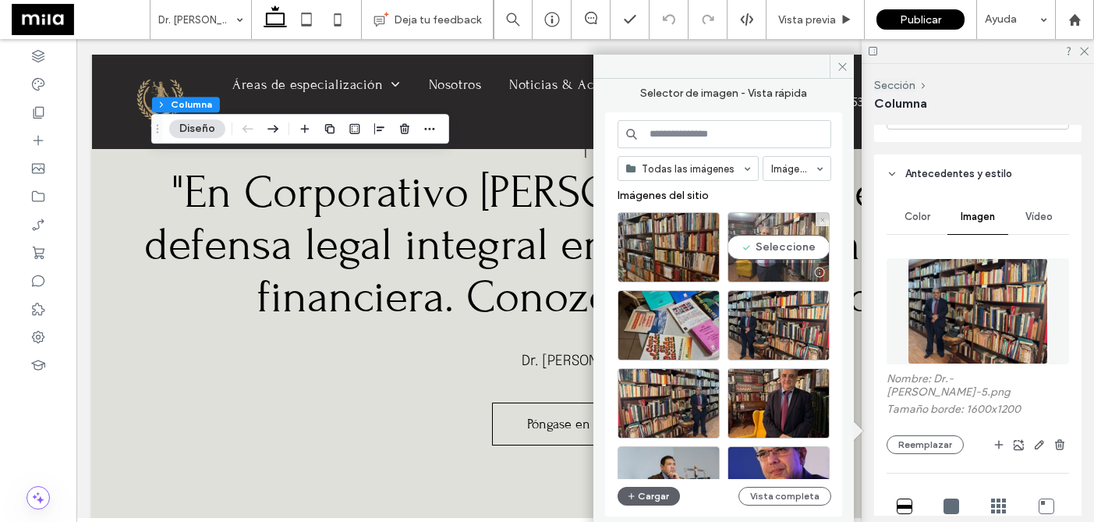
click at [772, 246] on div "Seleccione" at bounding box center [778, 247] width 102 height 70
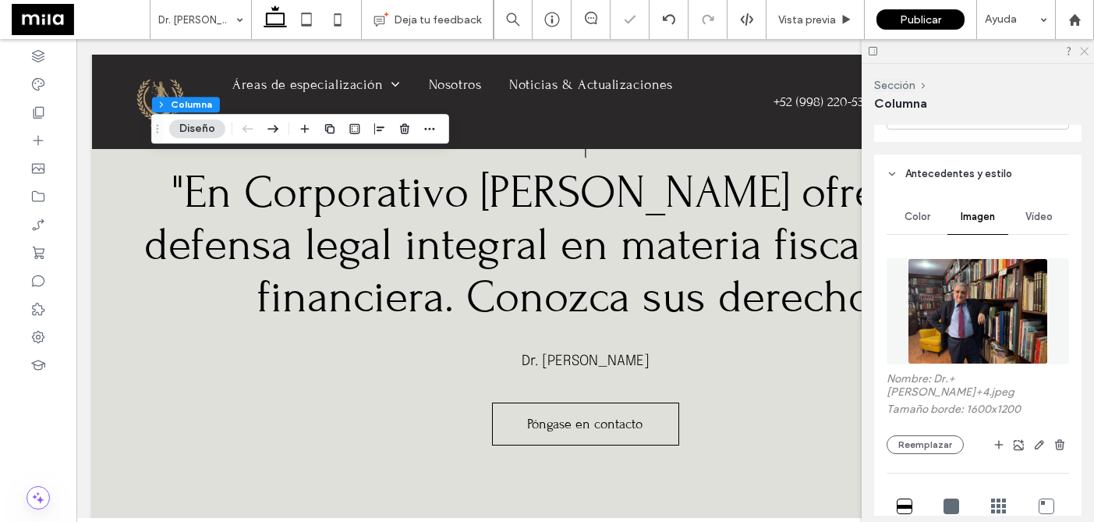
click at [1085, 53] on icon at bounding box center [1083, 50] width 10 height 10
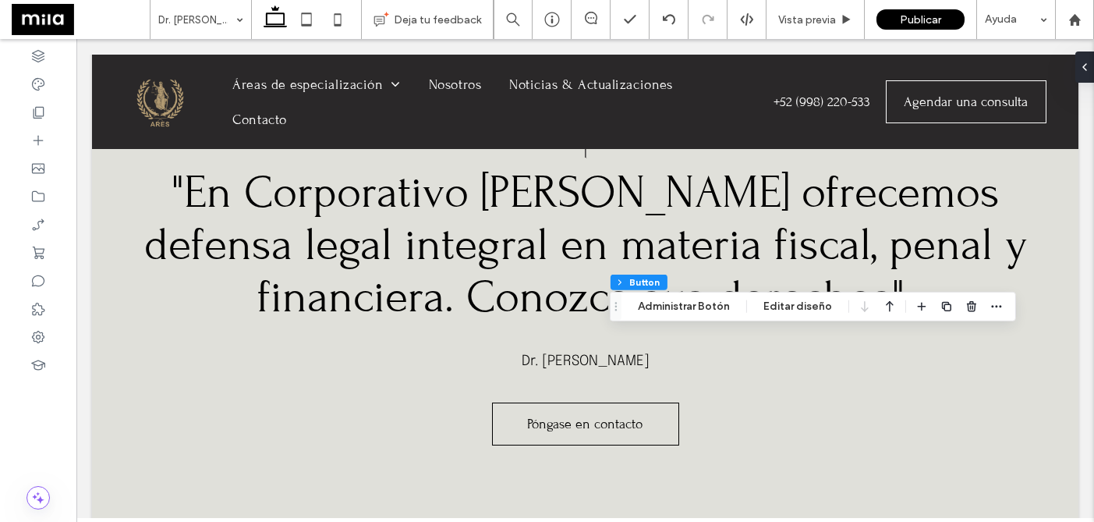
type input "**"
click at [812, 19] on span "Vista previa" at bounding box center [807, 19] width 58 height 13
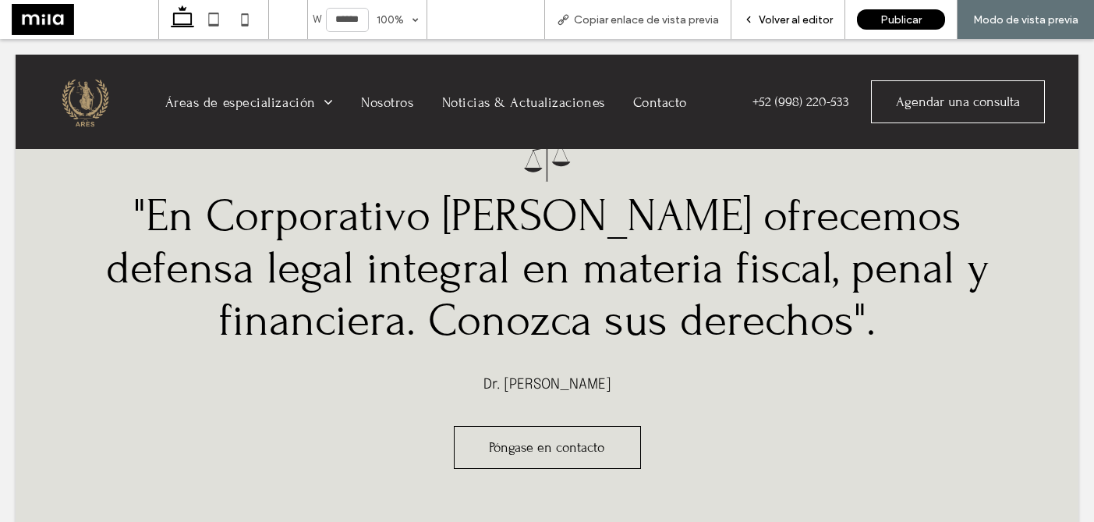
click at [826, 30] on div "Volver al editor" at bounding box center [788, 19] width 114 height 39
click at [796, 23] on span "Volver al editor" at bounding box center [796, 19] width 74 height 13
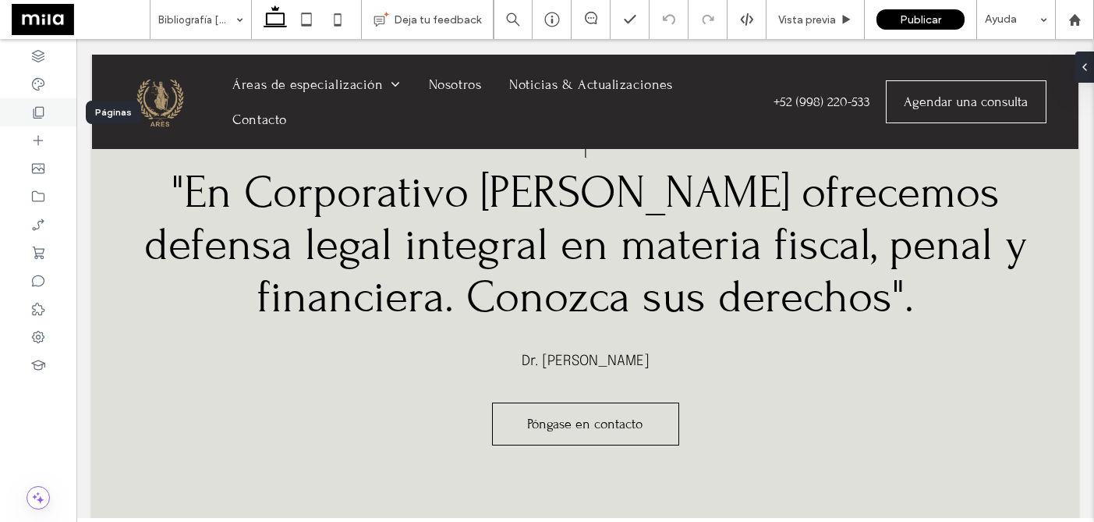
click at [37, 116] on icon at bounding box center [38, 112] width 16 height 16
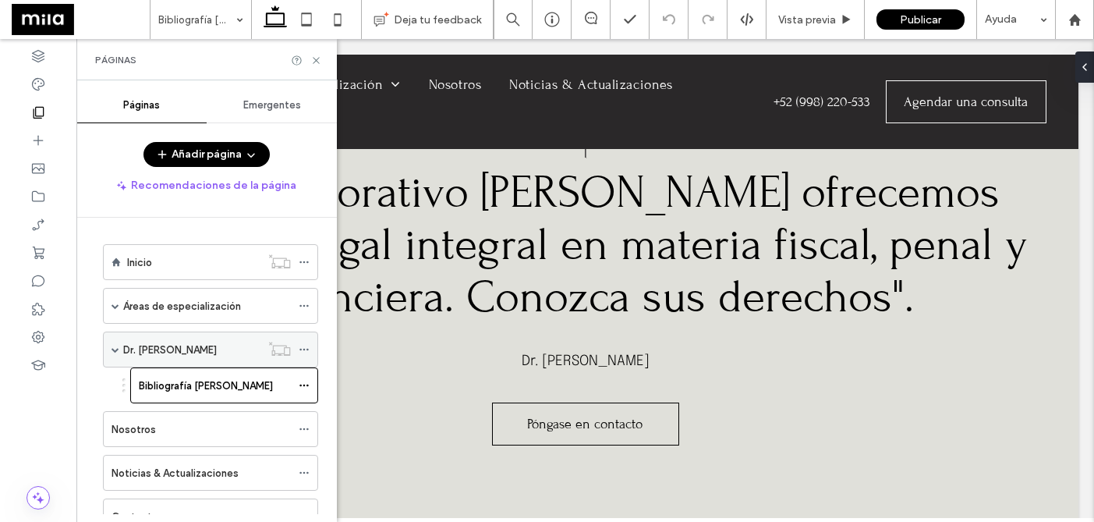
click at [217, 353] on label "Dr. [PERSON_NAME]" at bounding box center [170, 349] width 94 height 27
click at [316, 60] on use at bounding box center [316, 60] width 6 height 6
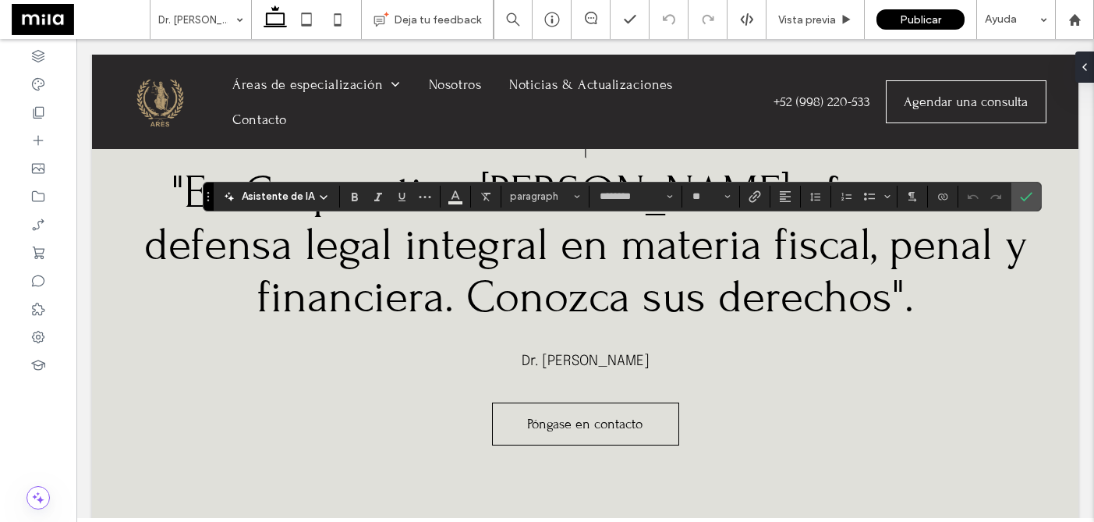
type input "********"
type input "**"
